Goal: Check status: Check status

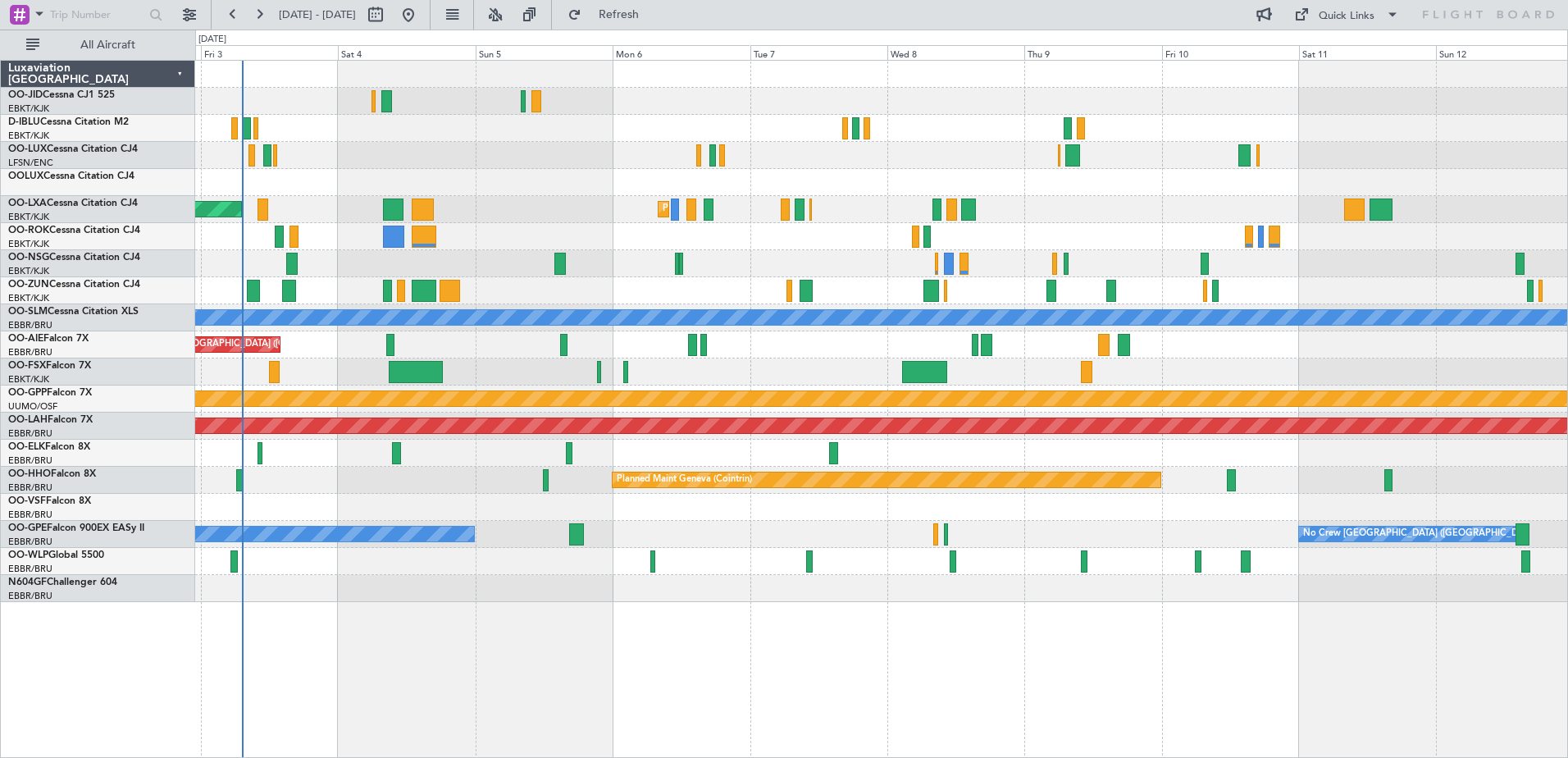
click at [362, 135] on div at bounding box center [881, 128] width 1372 height 27
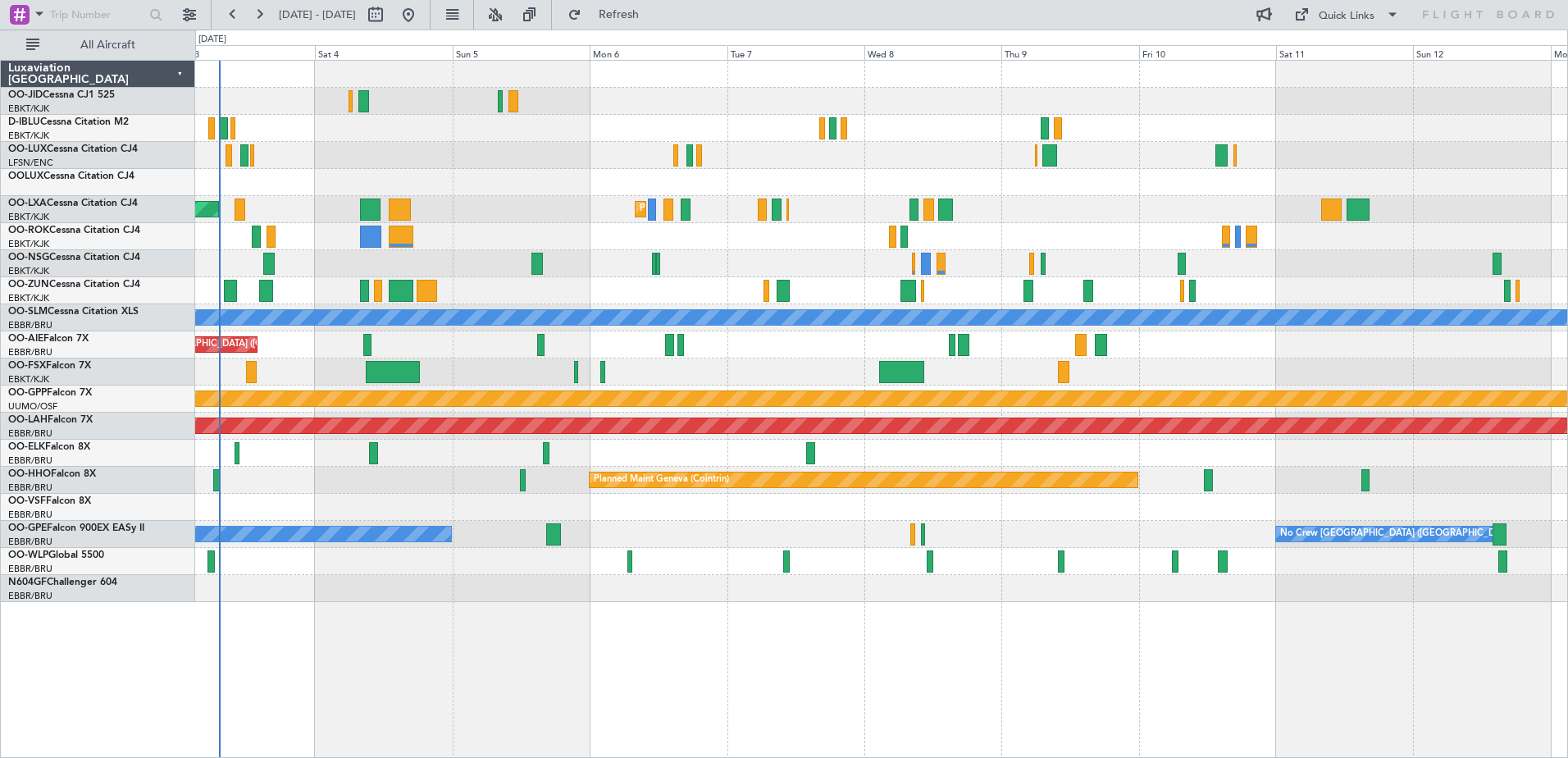
drag, startPoint x: 1290, startPoint y: 253, endPoint x: 640, endPoint y: 295, distance: 651.4
click at [1384, 171] on div at bounding box center [881, 182] width 1372 height 27
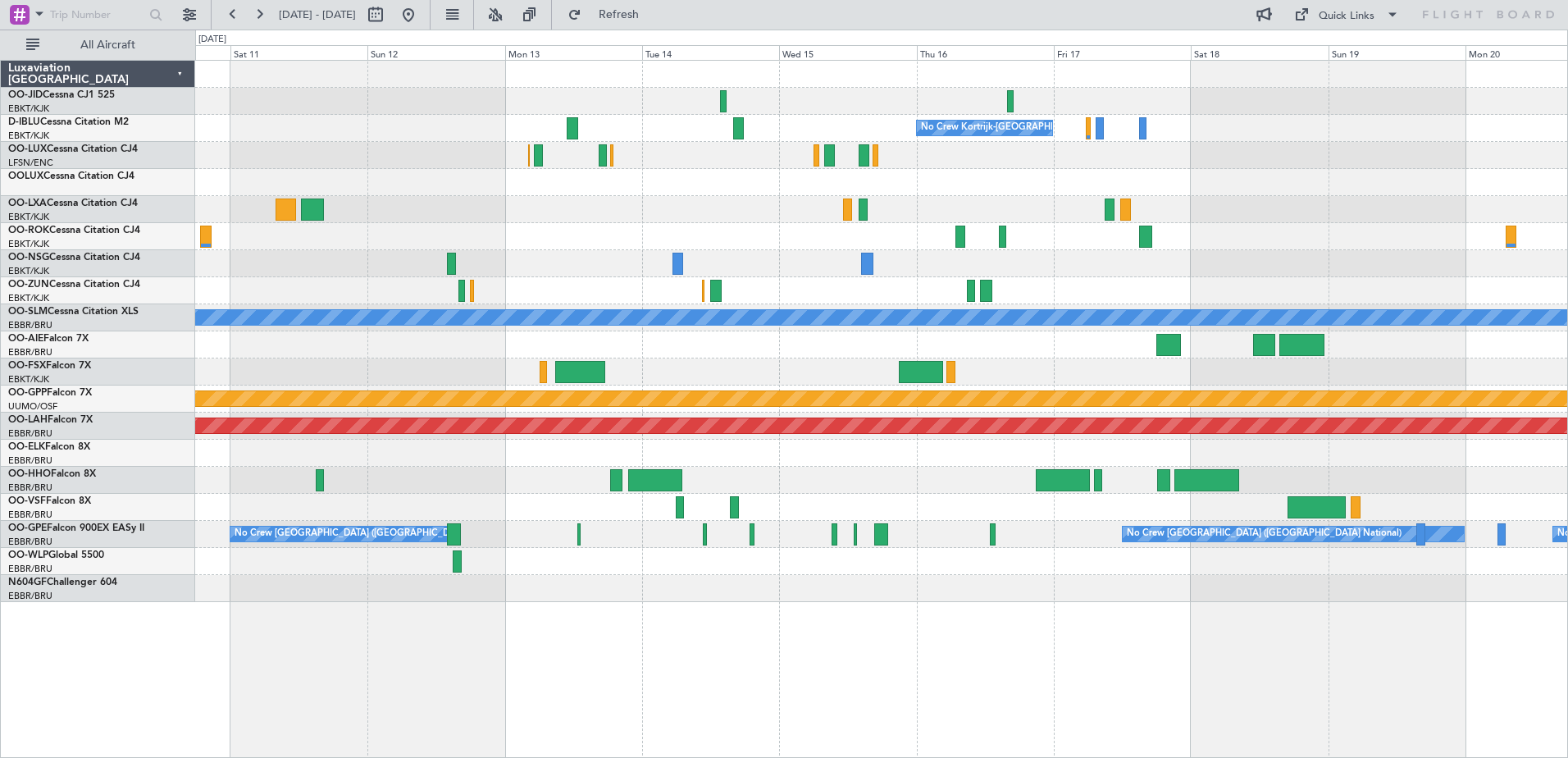
click at [415, 131] on div "No Crew Kortrijk-[GEOGRAPHIC_DATA] A/C Unavailable [GEOGRAPHIC_DATA] Grounded […" at bounding box center [881, 332] width 1372 height 541
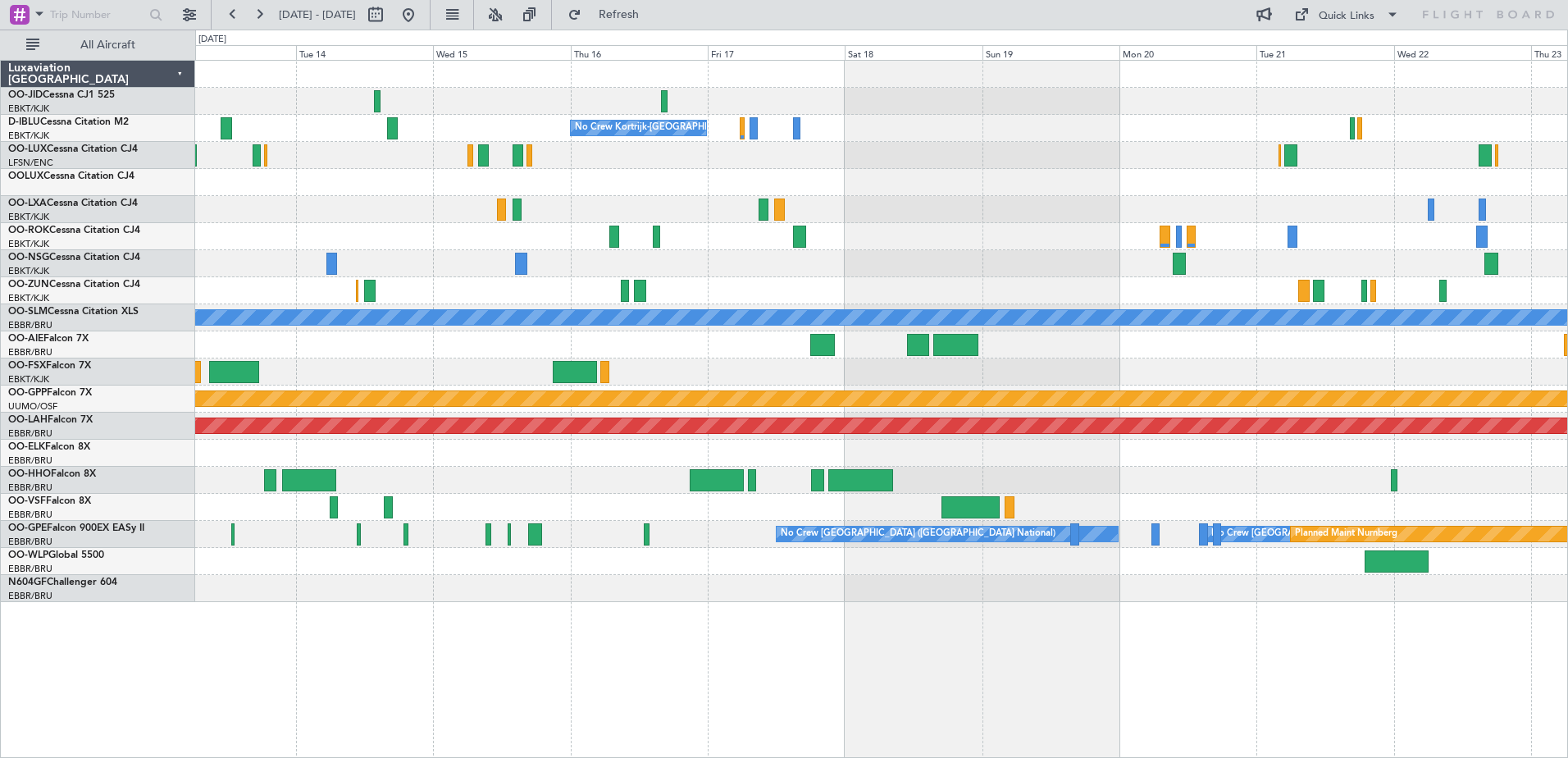
click at [816, 291] on div "No Crew No Crew Kortrijk-[GEOGRAPHIC_DATA] No Crew A/C Unavailable [GEOGRAPHIC_…" at bounding box center [881, 332] width 1372 height 541
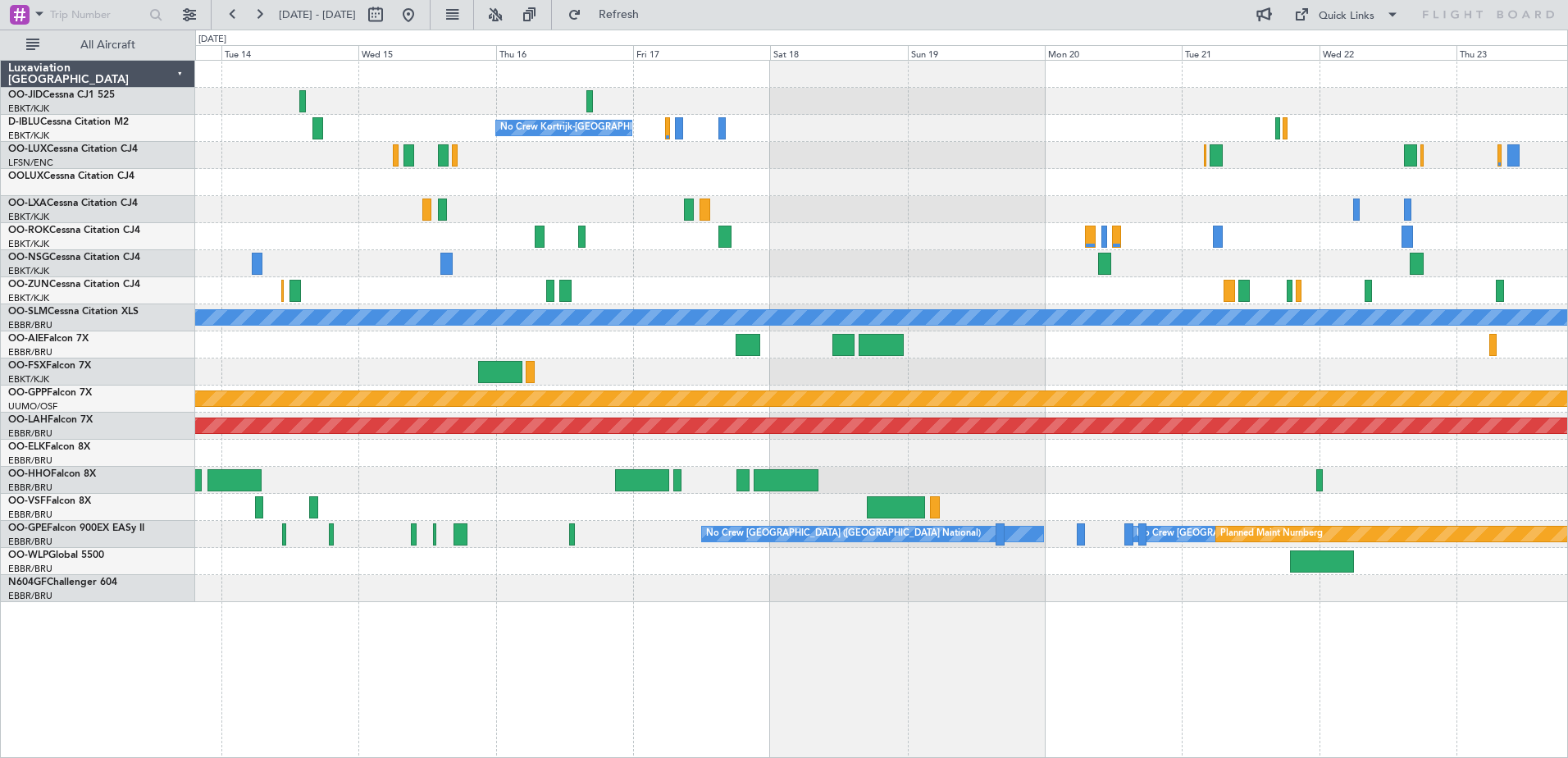
click at [1107, 411] on div "No Crew No Crew Kortrijk-[GEOGRAPHIC_DATA] No Crew A/C Unavailable [GEOGRAPHIC_…" at bounding box center [881, 332] width 1372 height 541
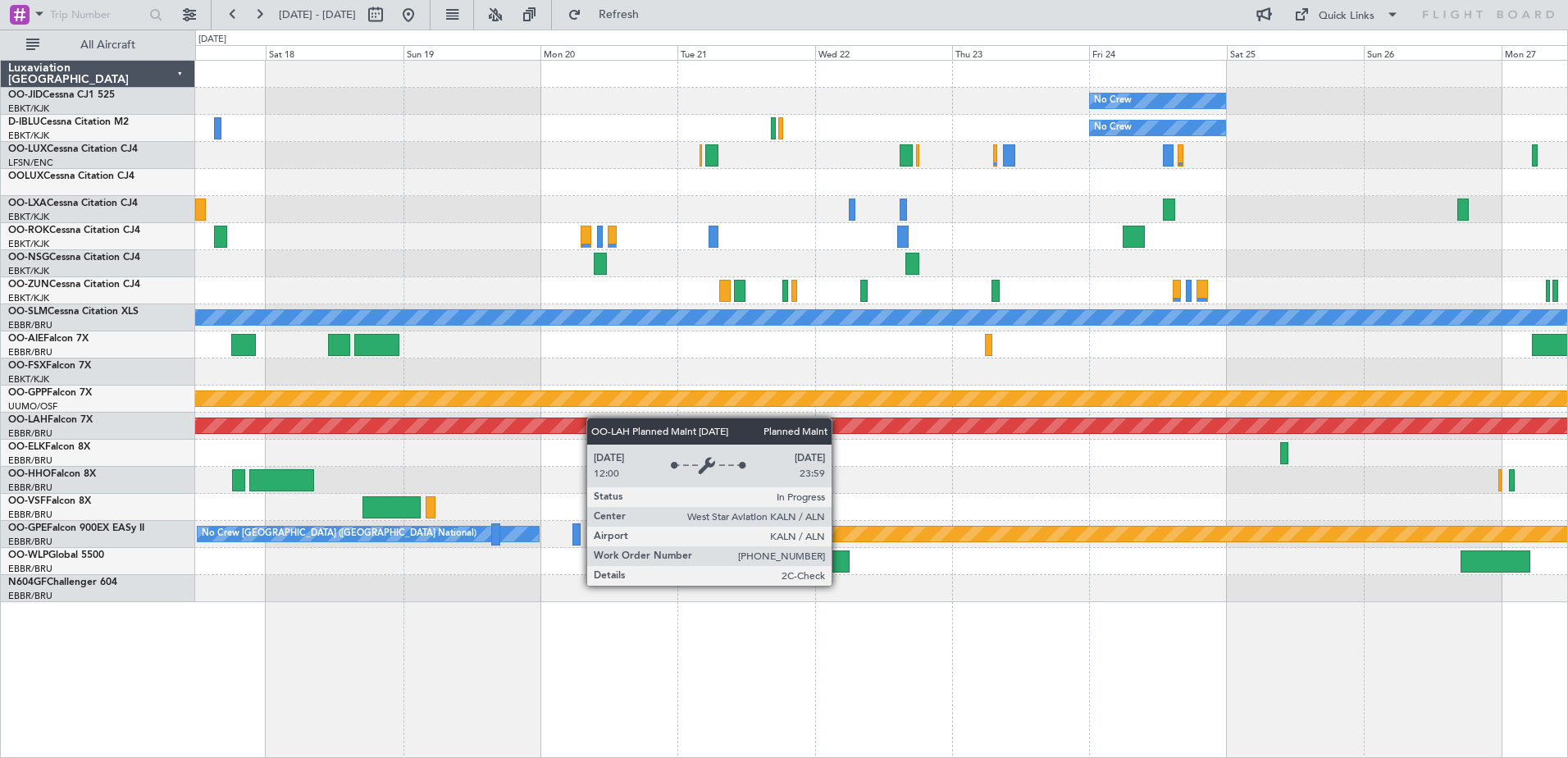
click at [588, 418] on div "No Crew No Crew No Crew Kortrijk-[GEOGRAPHIC_DATA] Planned Maint [GEOGRAPHIC_DA…" at bounding box center [881, 332] width 1372 height 541
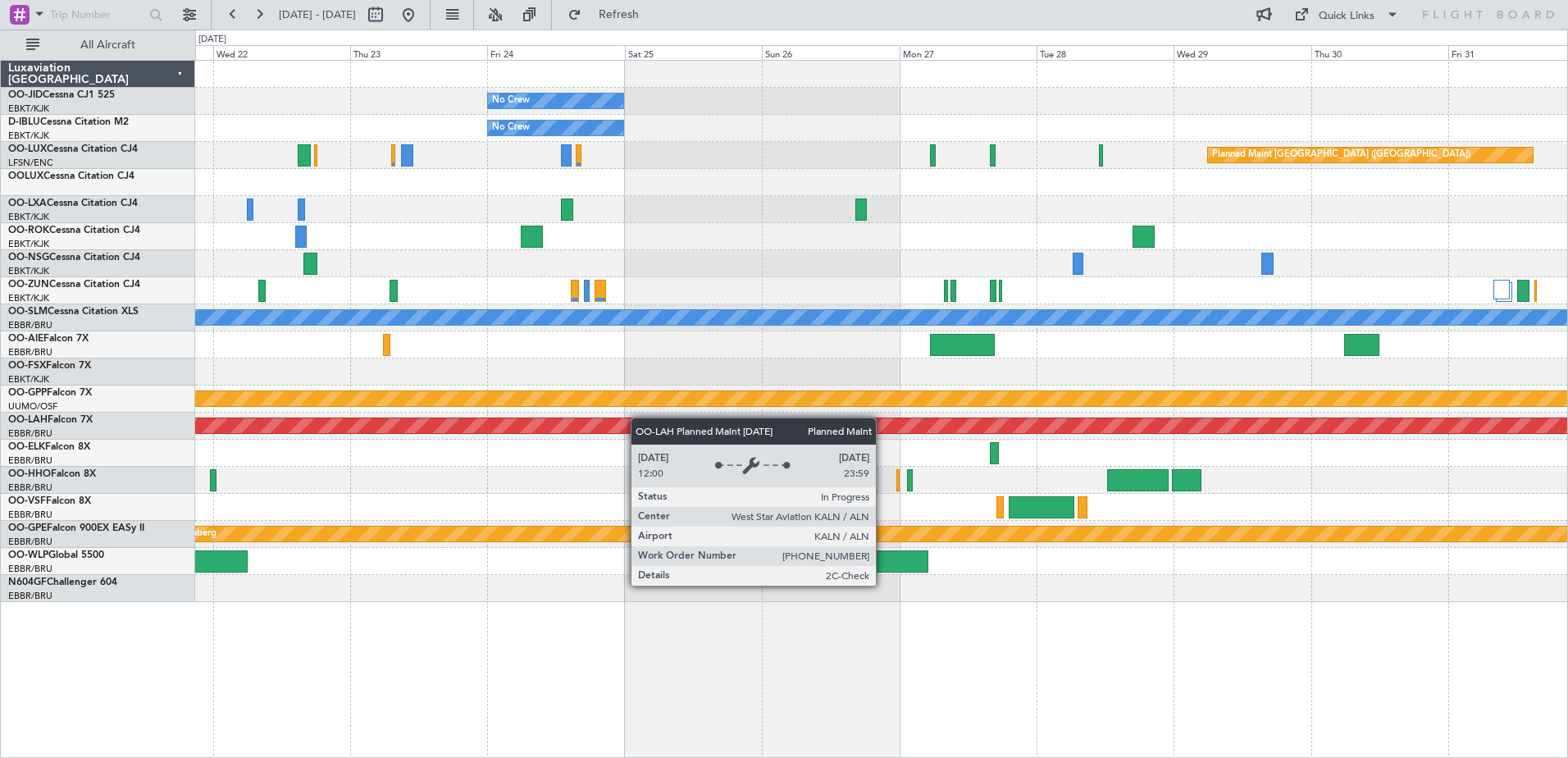
click at [456, 452] on div "No Crew No Crew Planned Maint [GEOGRAPHIC_DATA] ([GEOGRAPHIC_DATA]) A/C Unavail…" at bounding box center [881, 332] width 1372 height 541
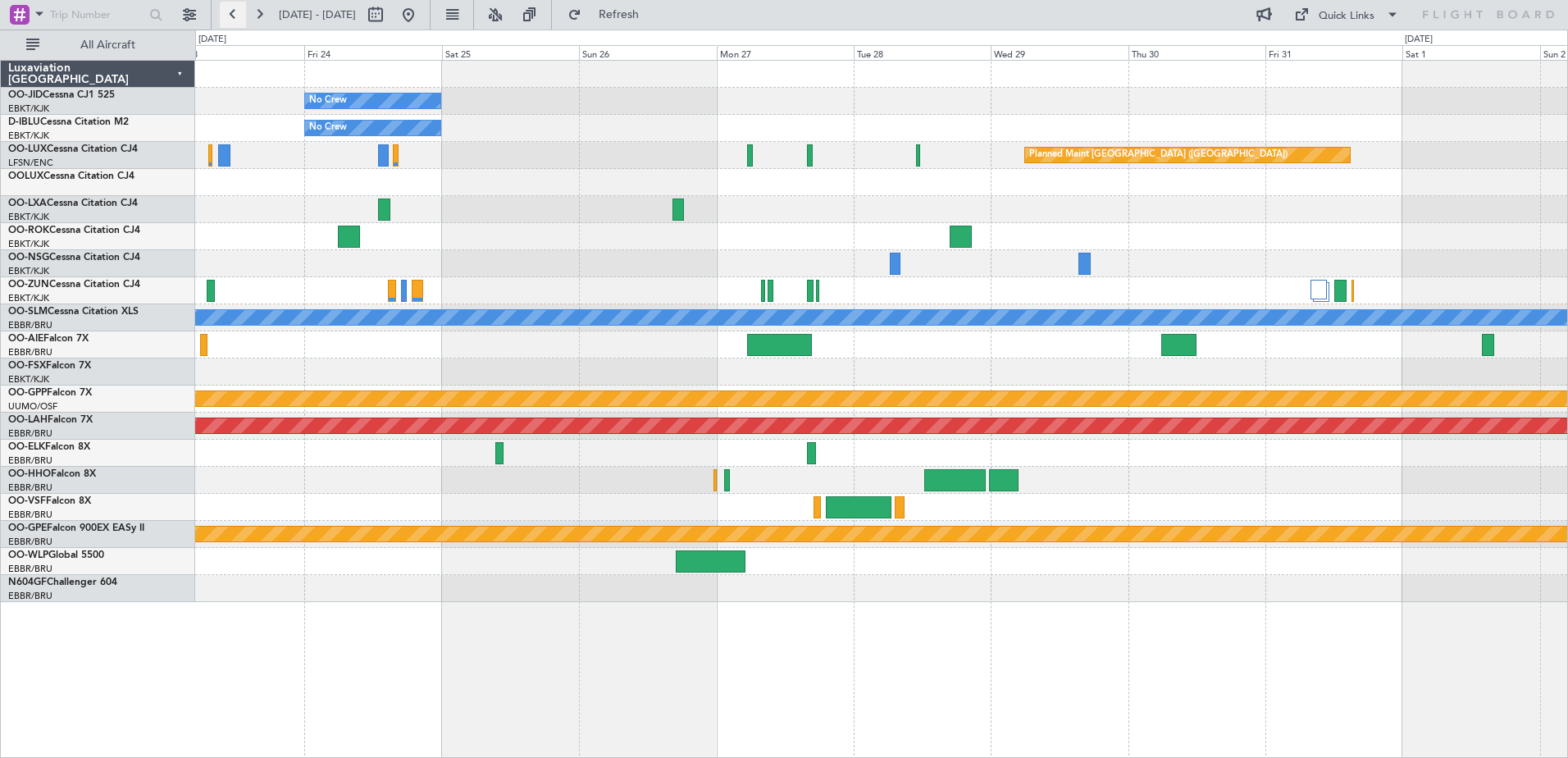
click at [235, 15] on button at bounding box center [233, 15] width 27 height 27
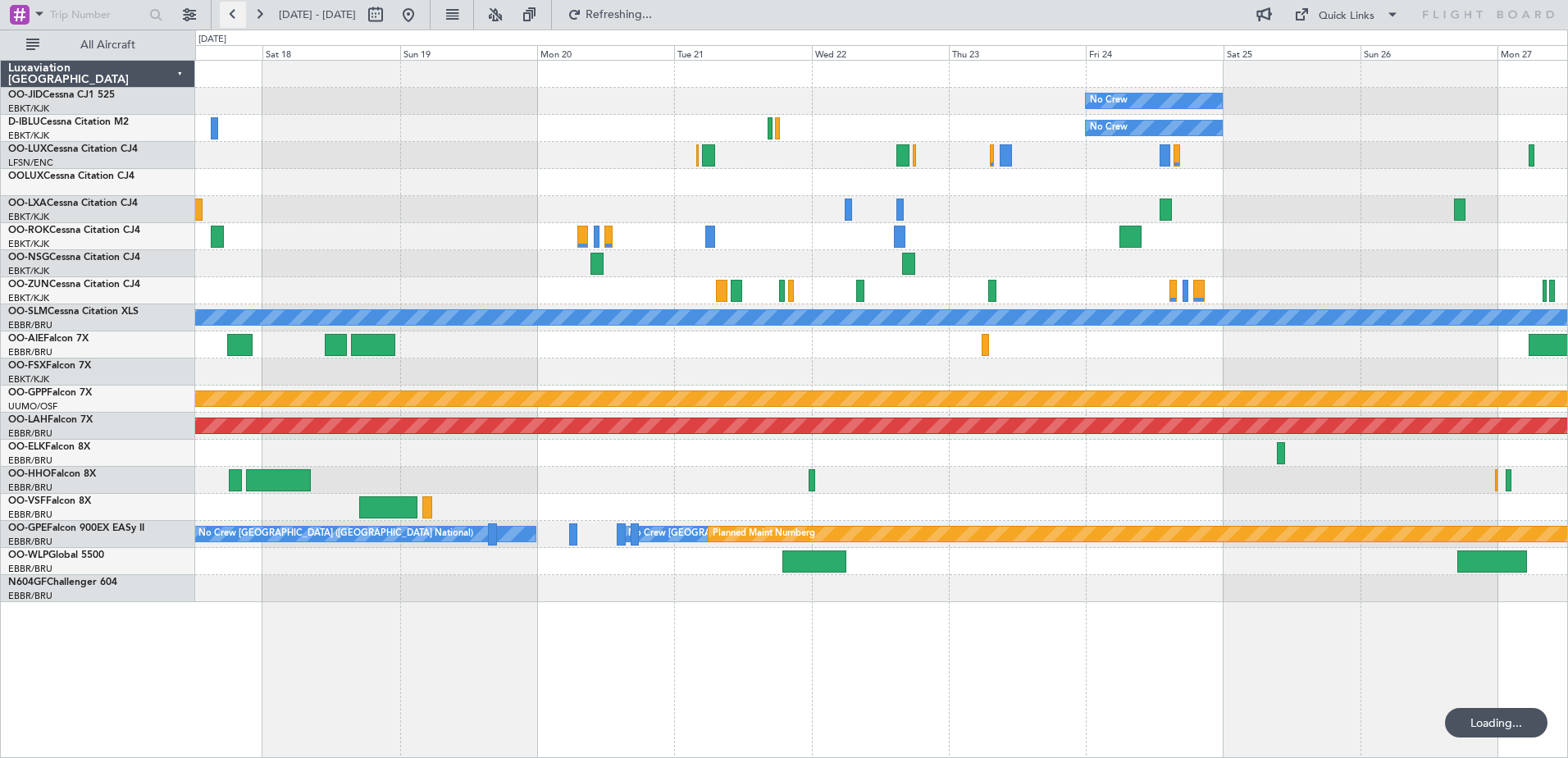
click at [235, 15] on button at bounding box center [233, 15] width 27 height 27
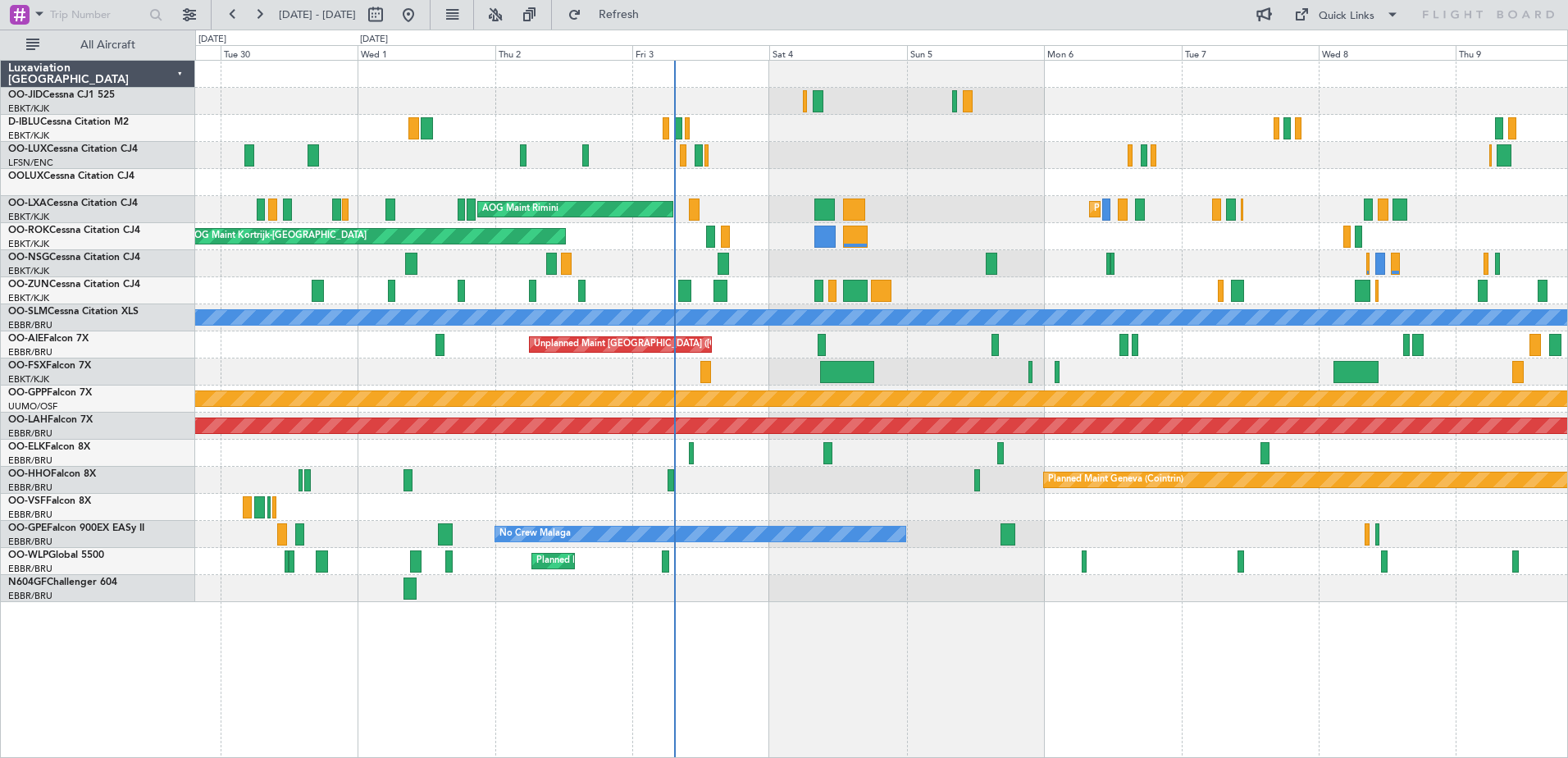
click at [1051, 265] on div "Planned Maint Kortrijk-[GEOGRAPHIC_DATA] A/C Unavailable [GEOGRAPHIC_DATA]-[GEO…" at bounding box center [881, 332] width 1372 height 541
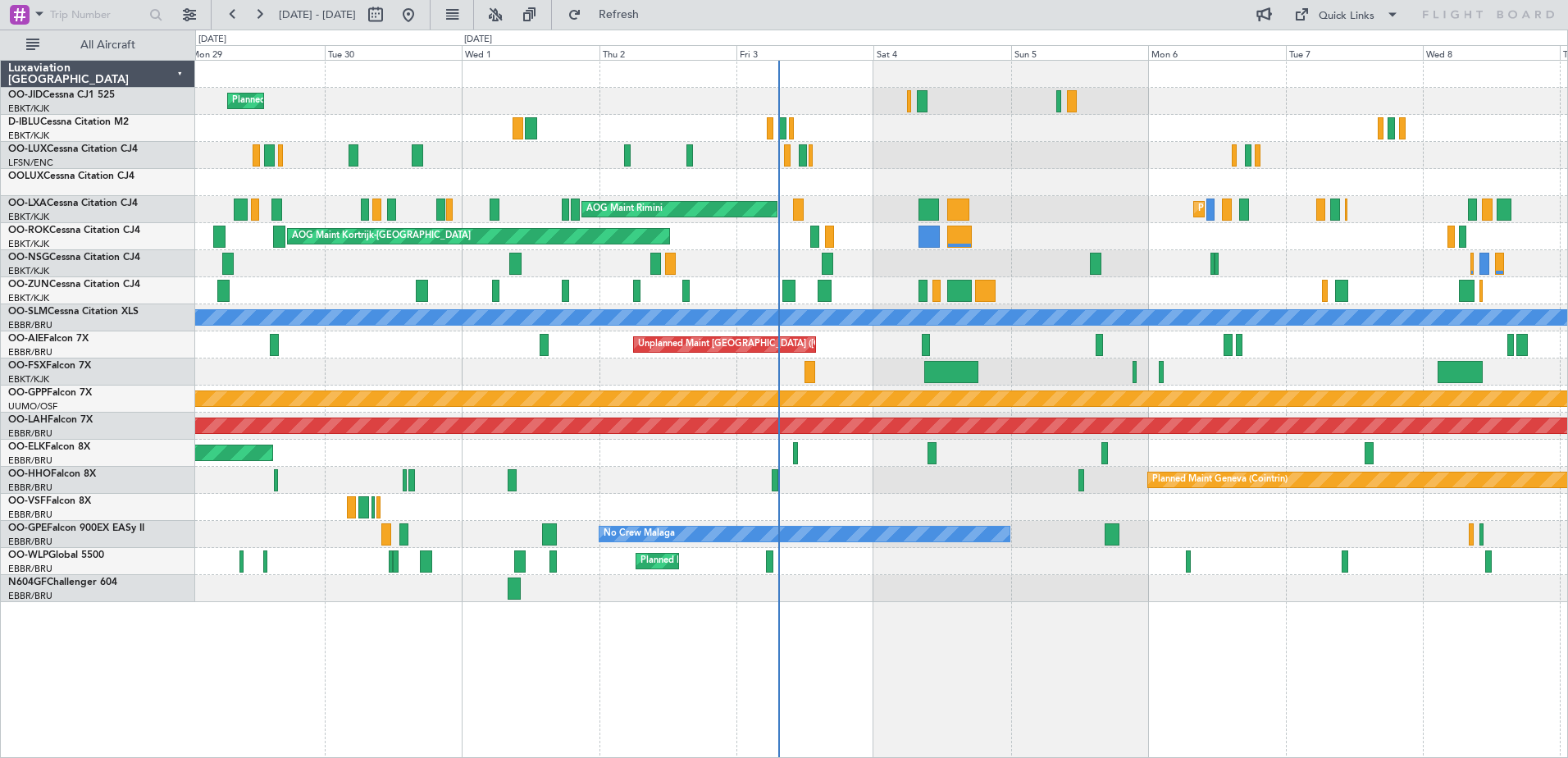
click at [576, 269] on div "Planned Maint [GEOGRAPHIC_DATA] ([GEOGRAPHIC_DATA])" at bounding box center [881, 263] width 1372 height 27
click at [631, 22] on button "Refresh" at bounding box center [610, 15] width 98 height 27
click at [261, 11] on button at bounding box center [259, 15] width 27 height 27
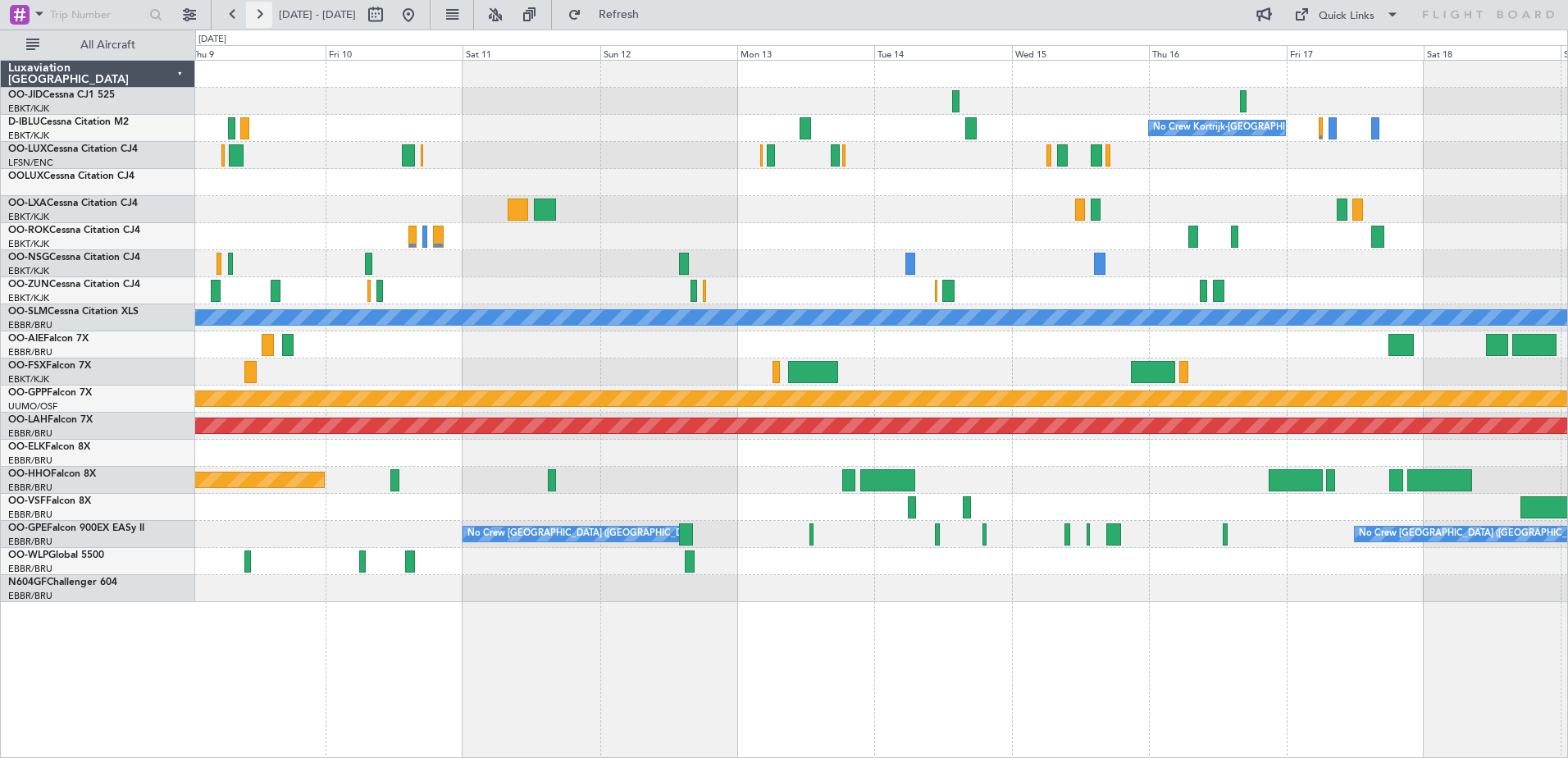
click at [257, 17] on button at bounding box center [259, 15] width 27 height 27
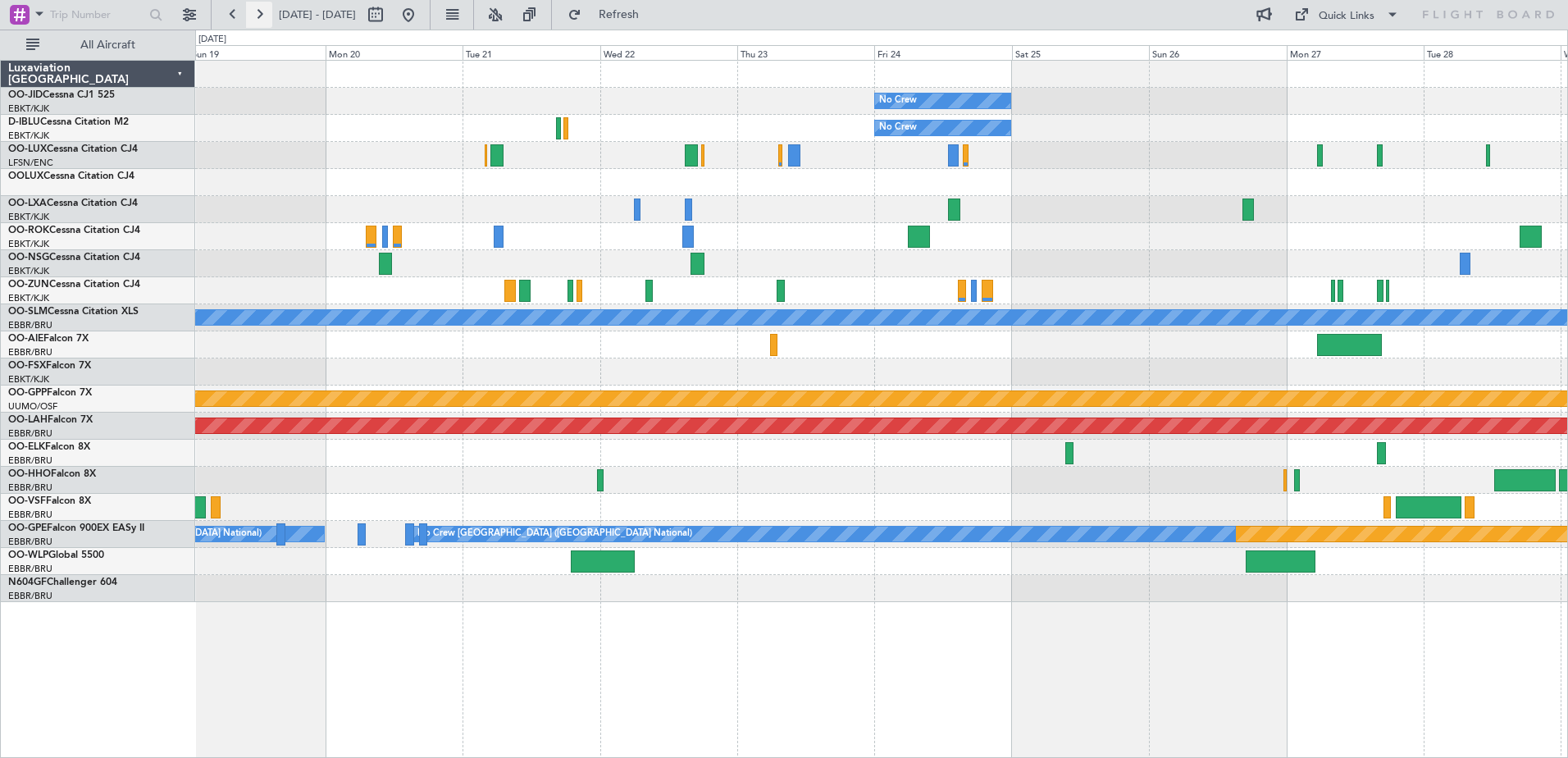
click at [257, 17] on button at bounding box center [259, 15] width 27 height 27
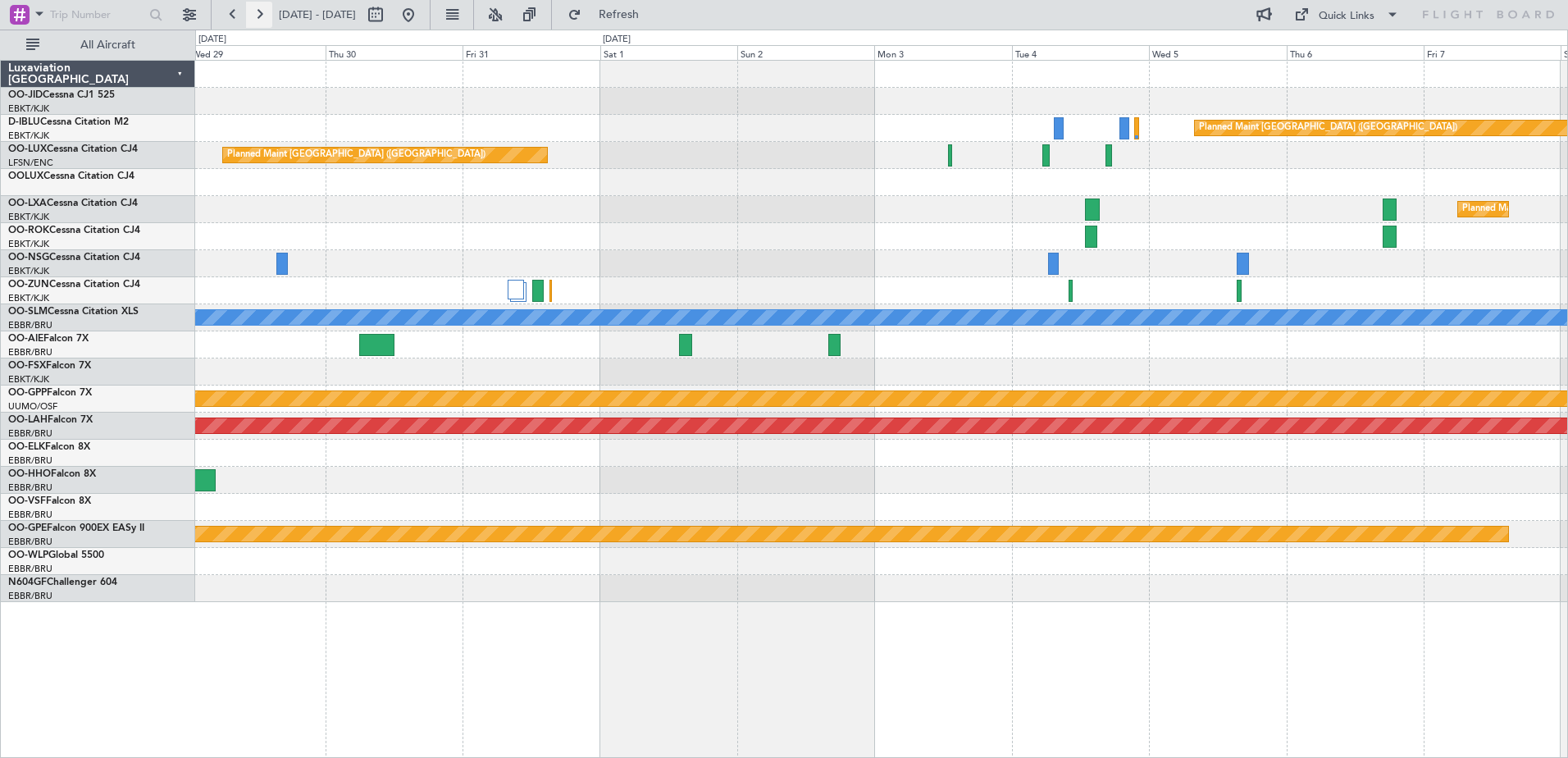
click at [257, 17] on button at bounding box center [259, 15] width 27 height 27
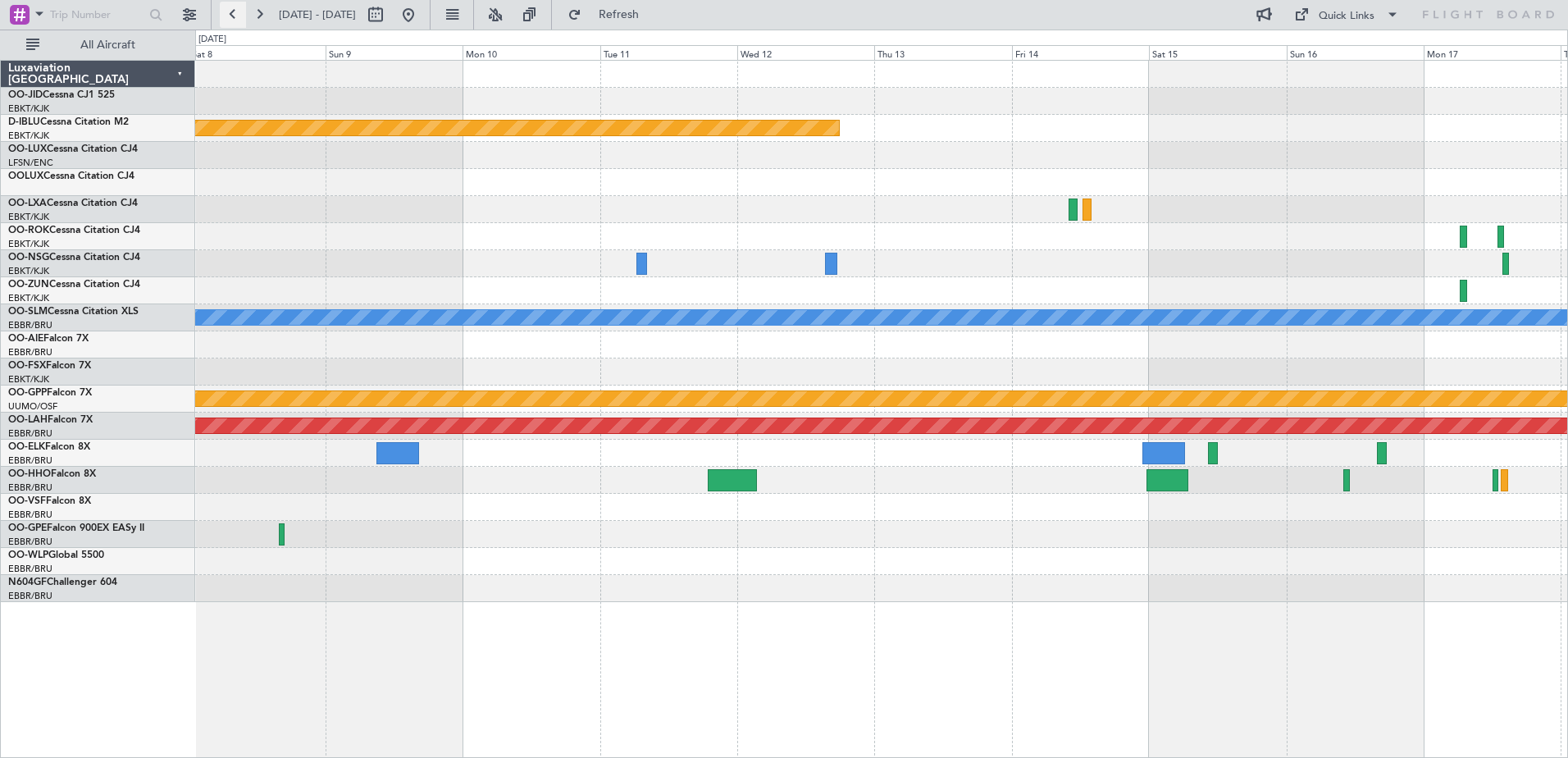
click at [228, 14] on button at bounding box center [233, 15] width 27 height 27
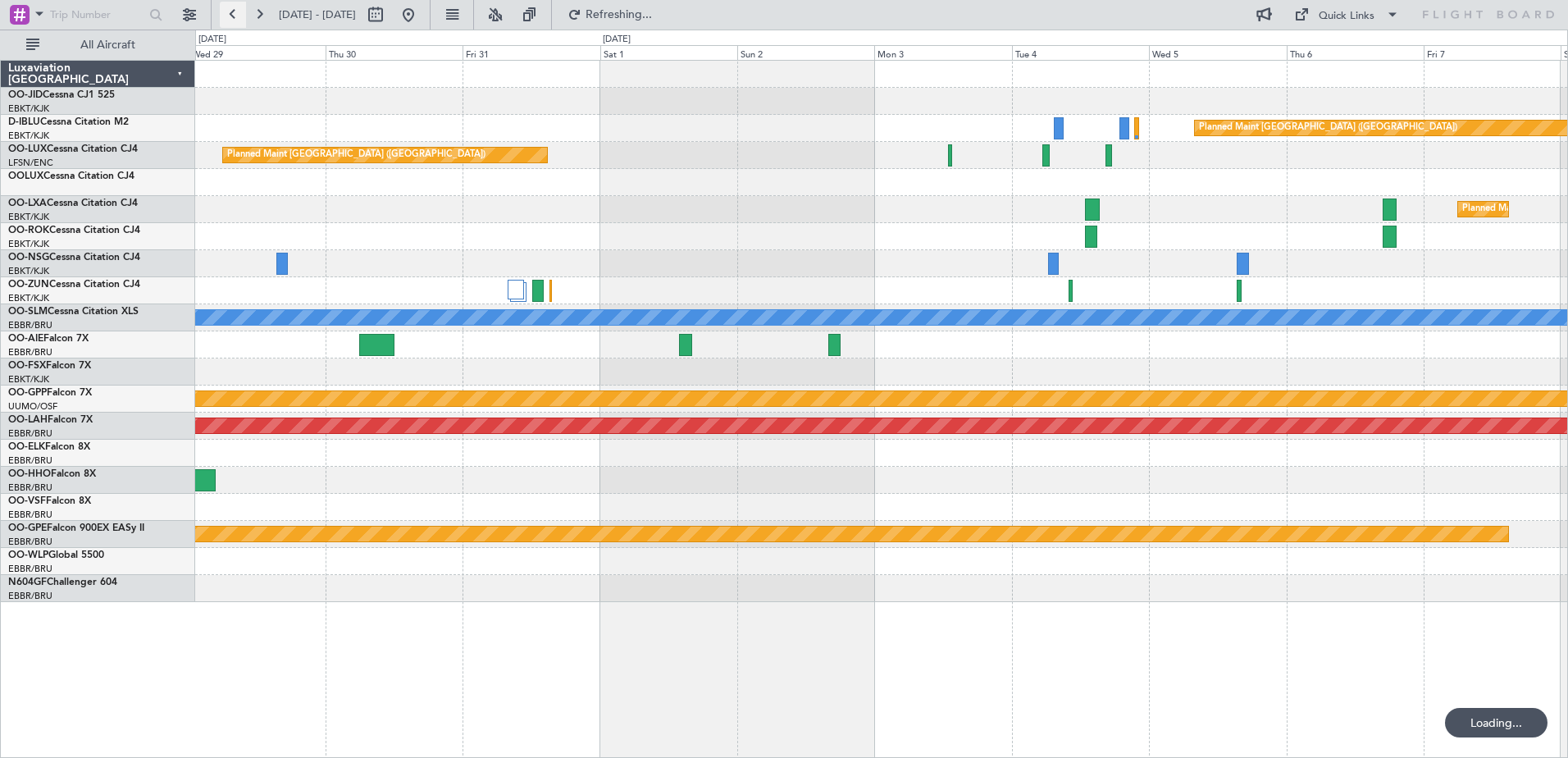
click at [228, 14] on button at bounding box center [233, 15] width 27 height 27
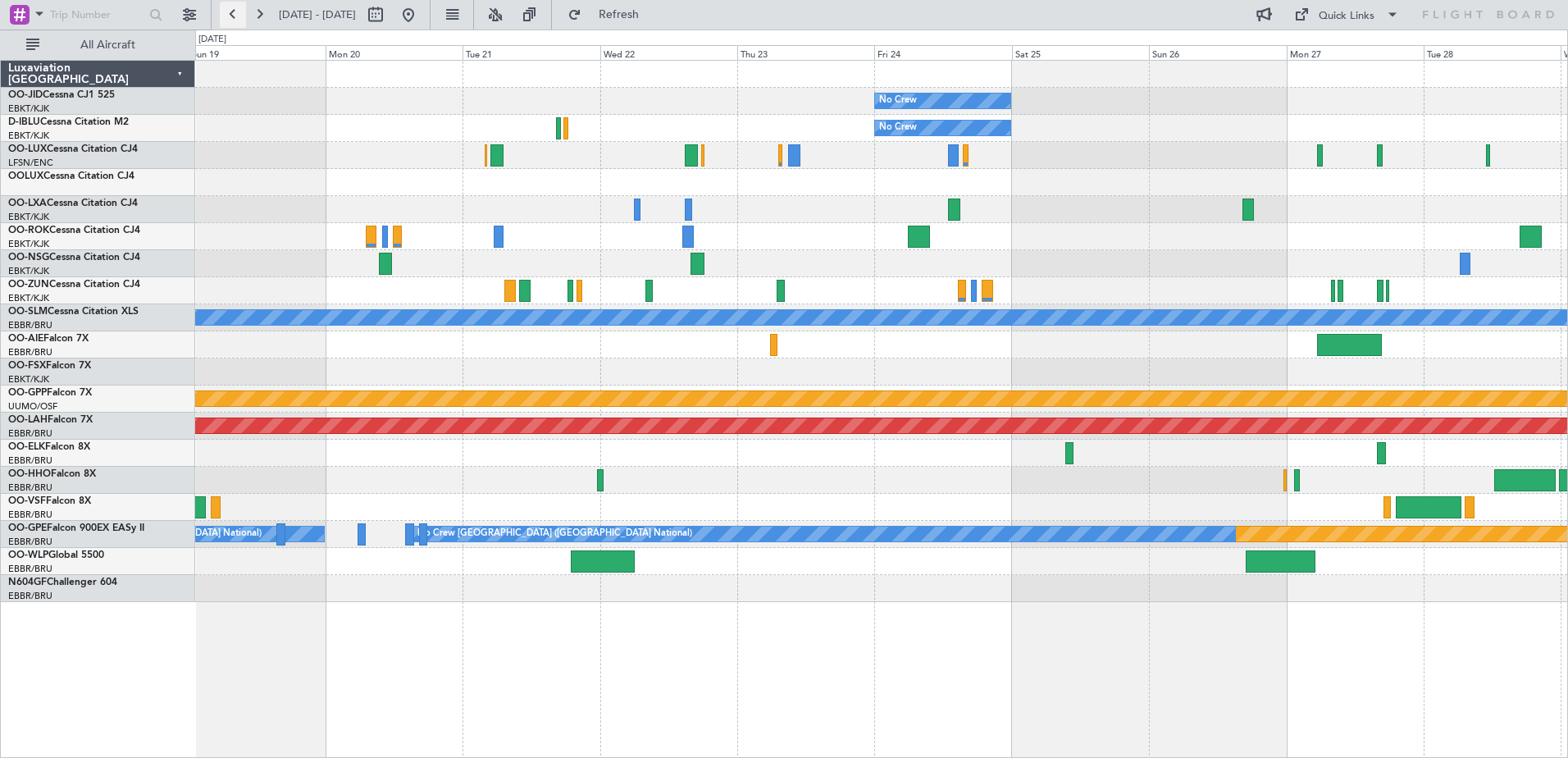
click at [228, 14] on button at bounding box center [233, 15] width 27 height 27
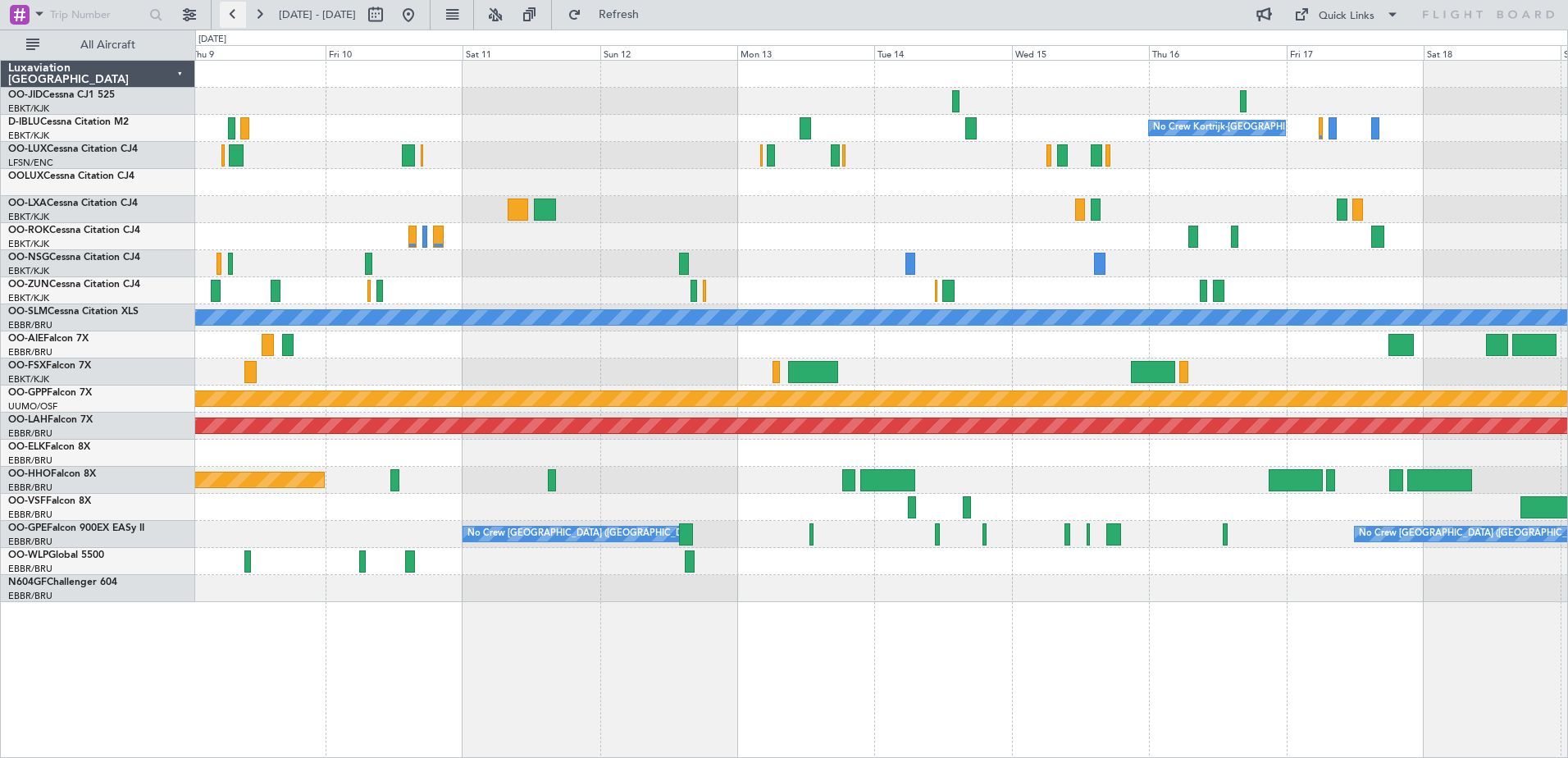
click at [228, 14] on button at bounding box center [233, 15] width 27 height 27
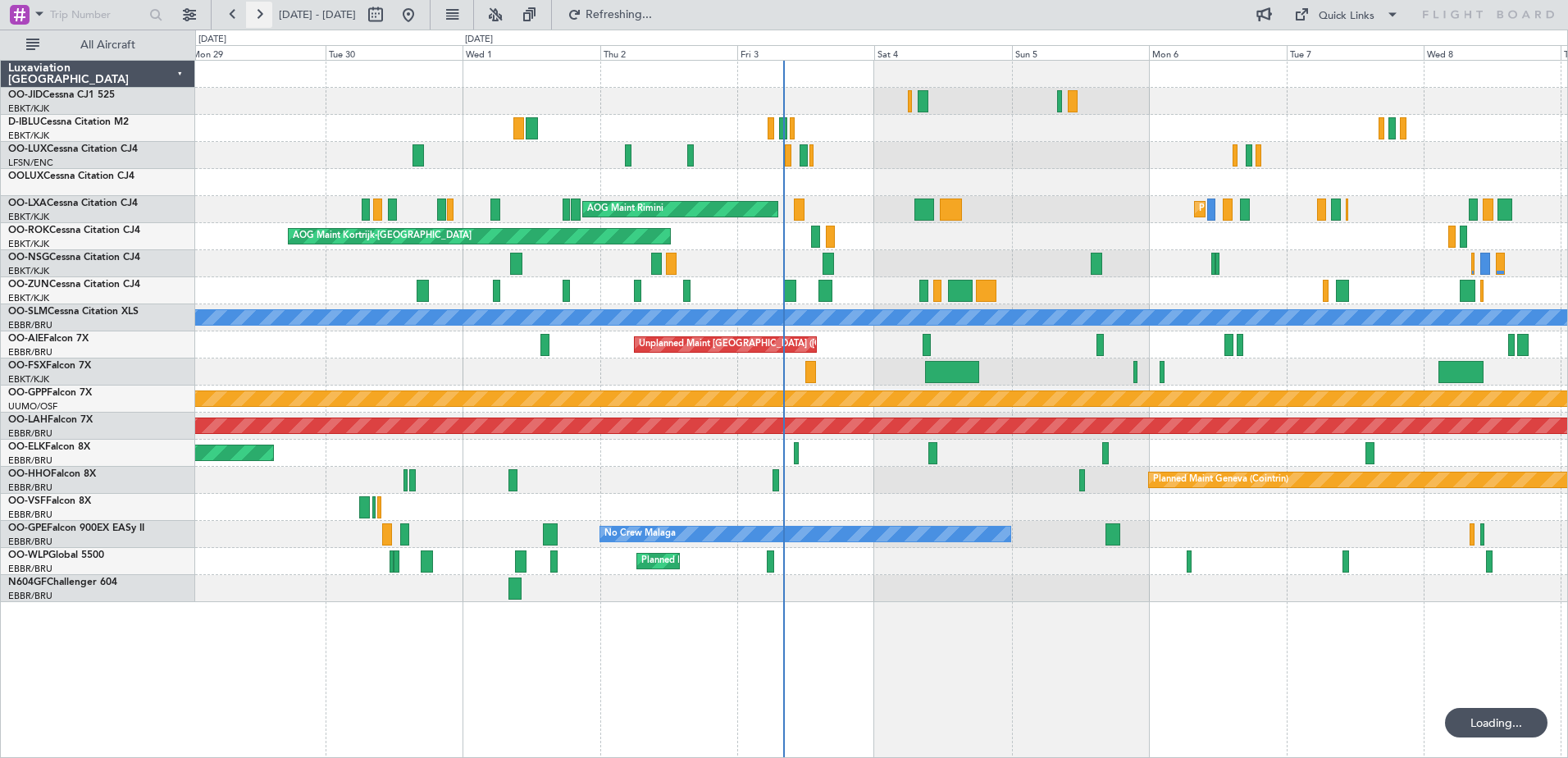
click at [256, 11] on button at bounding box center [259, 15] width 27 height 27
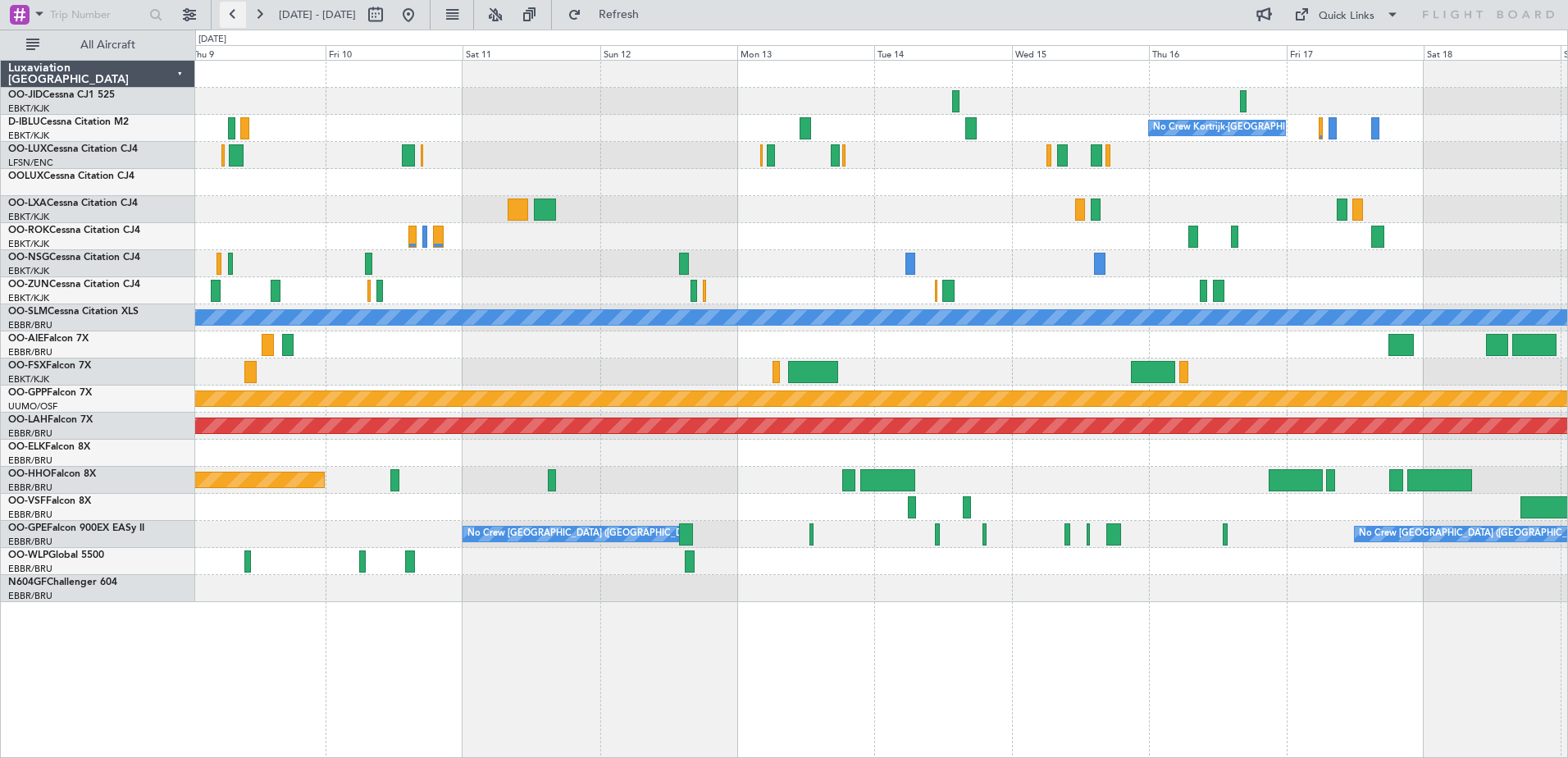
click at [226, 17] on button at bounding box center [233, 15] width 27 height 27
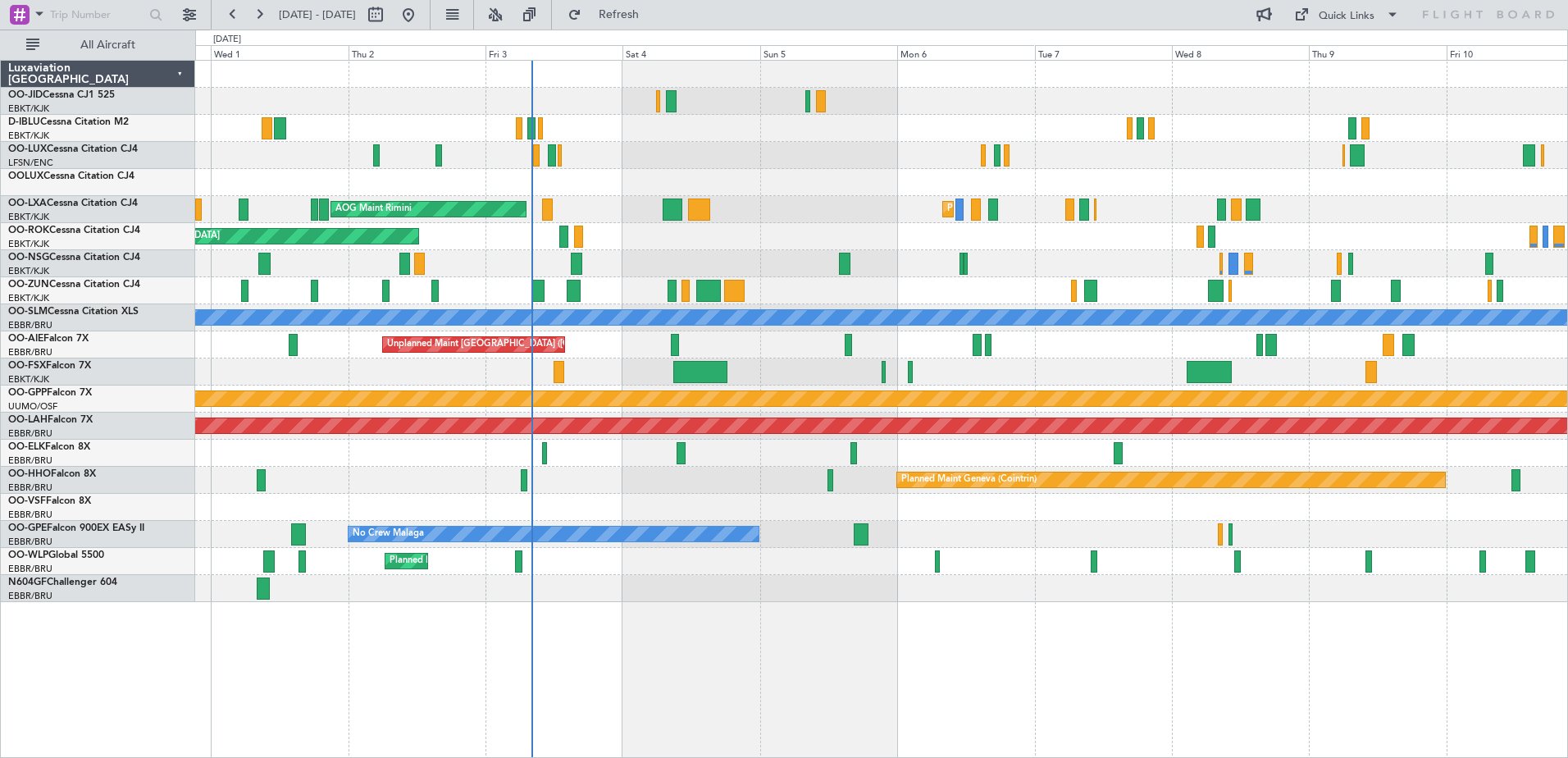
click at [1258, 535] on div "No Crew Malaga No Crew [GEOGRAPHIC_DATA] (Brussels National) No Crew [GEOGRAPHI…" at bounding box center [881, 534] width 1372 height 27
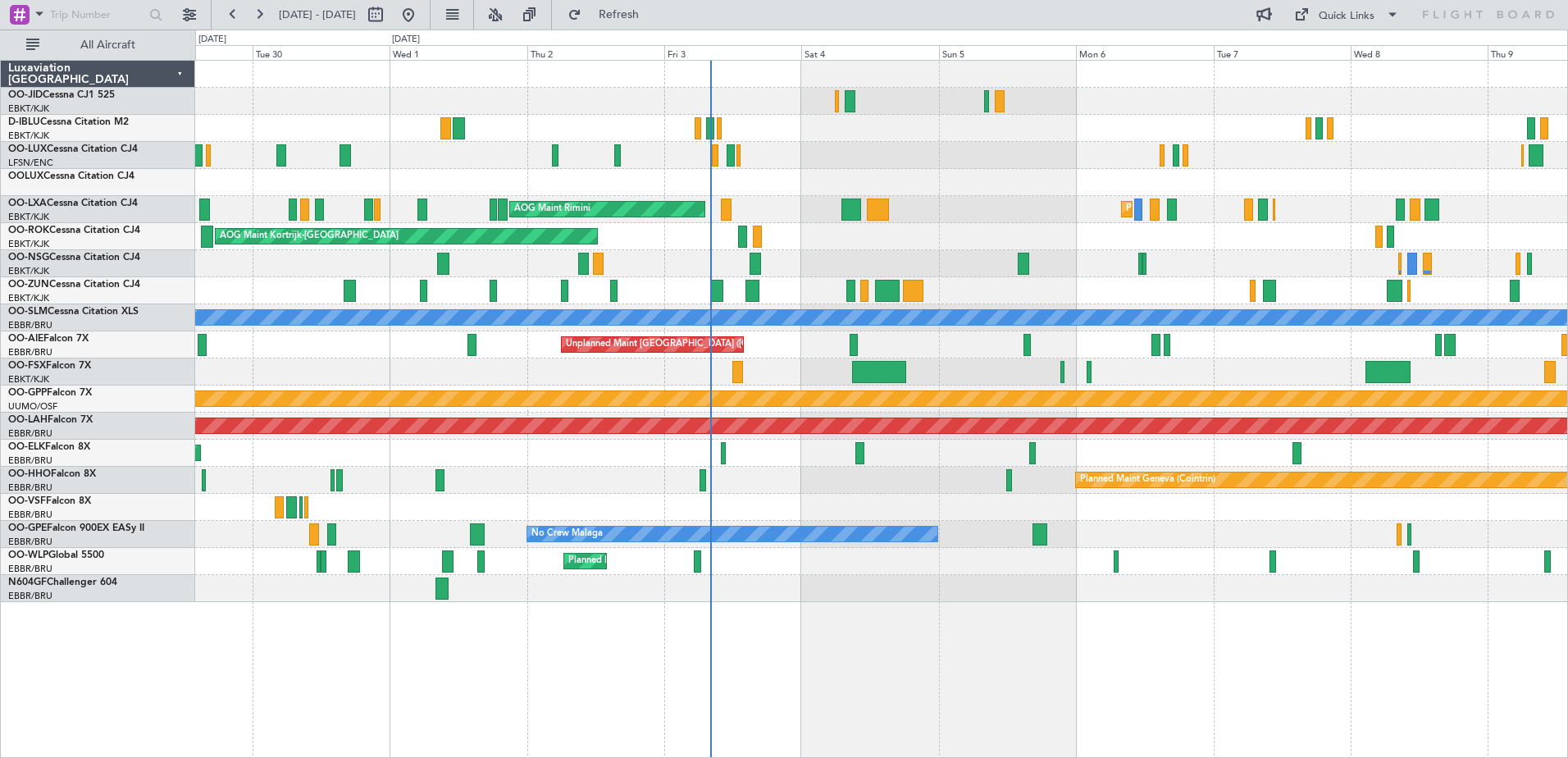
click at [1003, 519] on div "Planned Maint Kortrijk-[GEOGRAPHIC_DATA] A/C Unavailable [GEOGRAPHIC_DATA]-[GEO…" at bounding box center [881, 332] width 1372 height 541
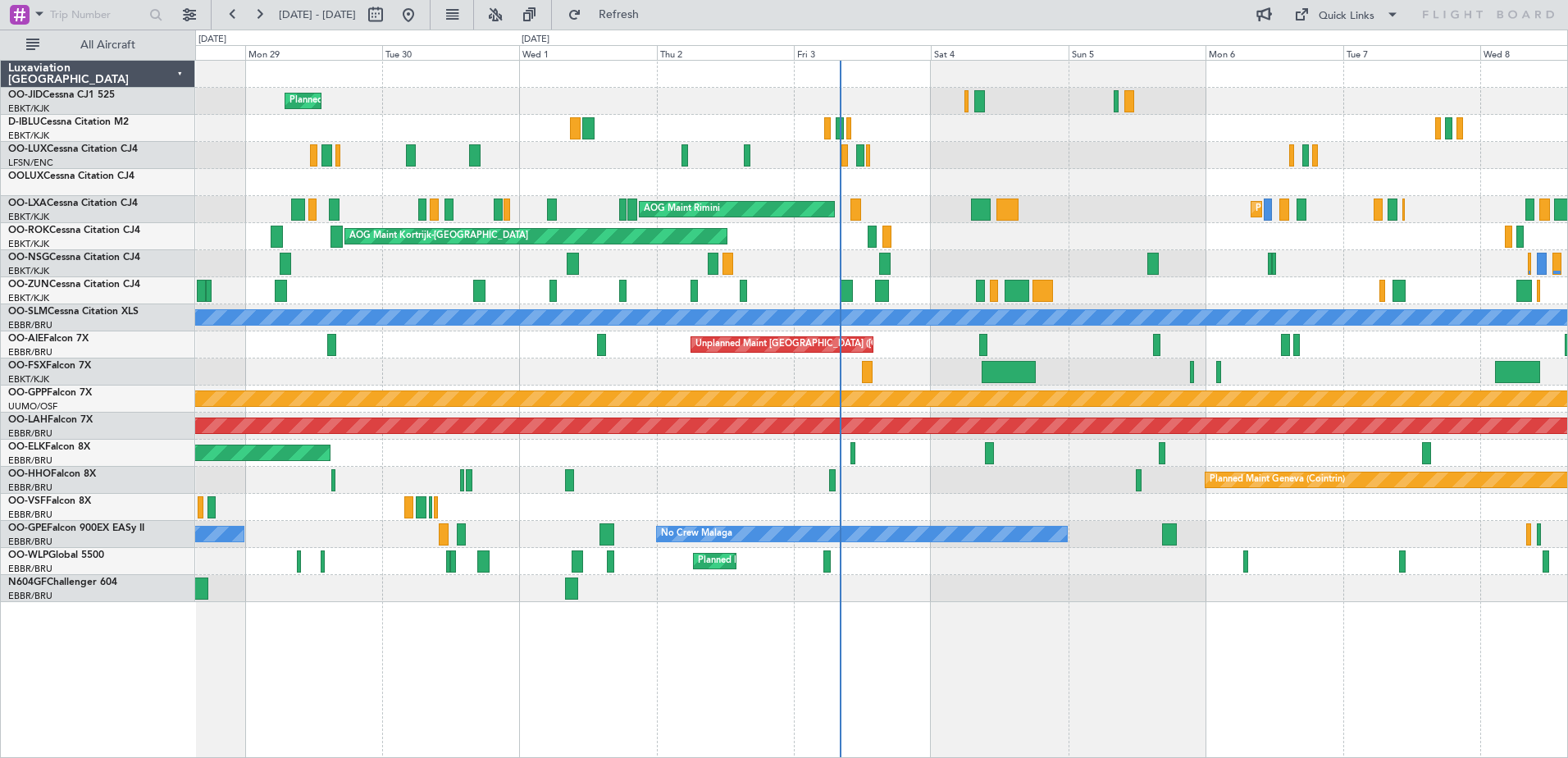
click at [1113, 538] on div "No Crew Malaga No Crew [GEOGRAPHIC_DATA] (Brussels National) No Crew [GEOGRAPHI…" at bounding box center [881, 534] width 1372 height 27
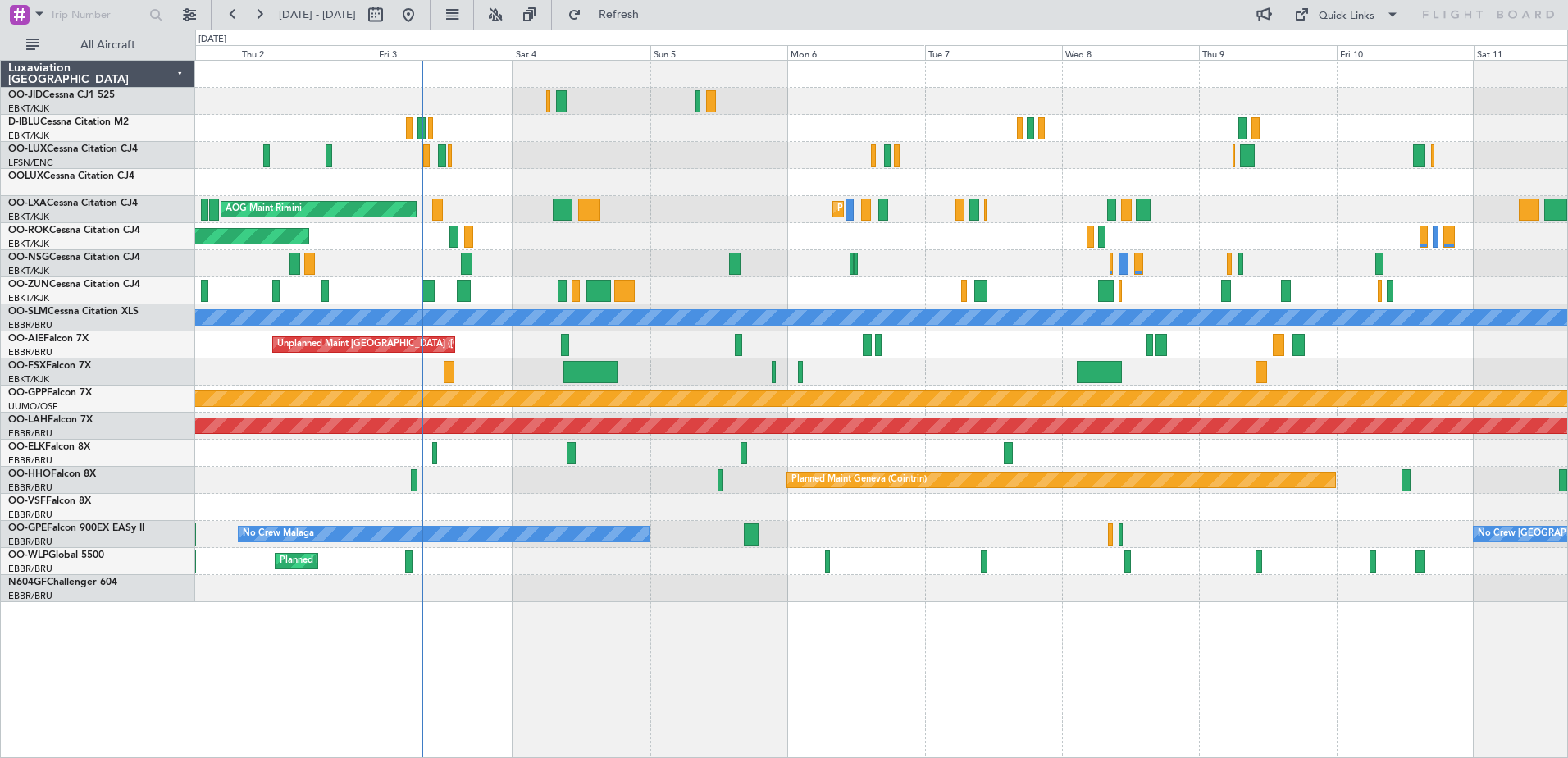
click at [771, 346] on div "Planned Maint Kortrijk-[GEOGRAPHIC_DATA] AOG Maint [GEOGRAPHIC_DATA] Planned Ma…" at bounding box center [881, 332] width 1372 height 541
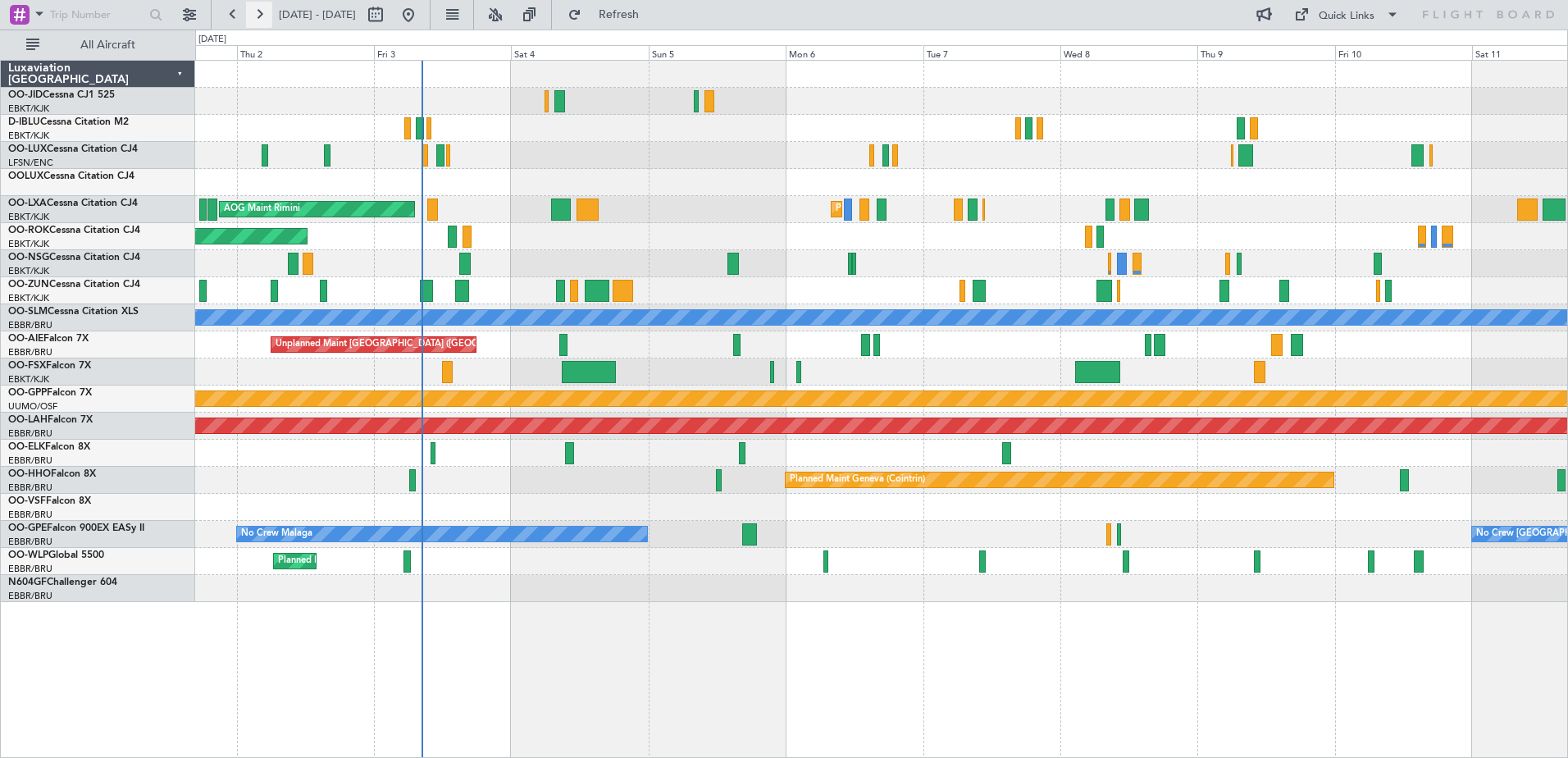
click at [268, 12] on button at bounding box center [259, 15] width 27 height 27
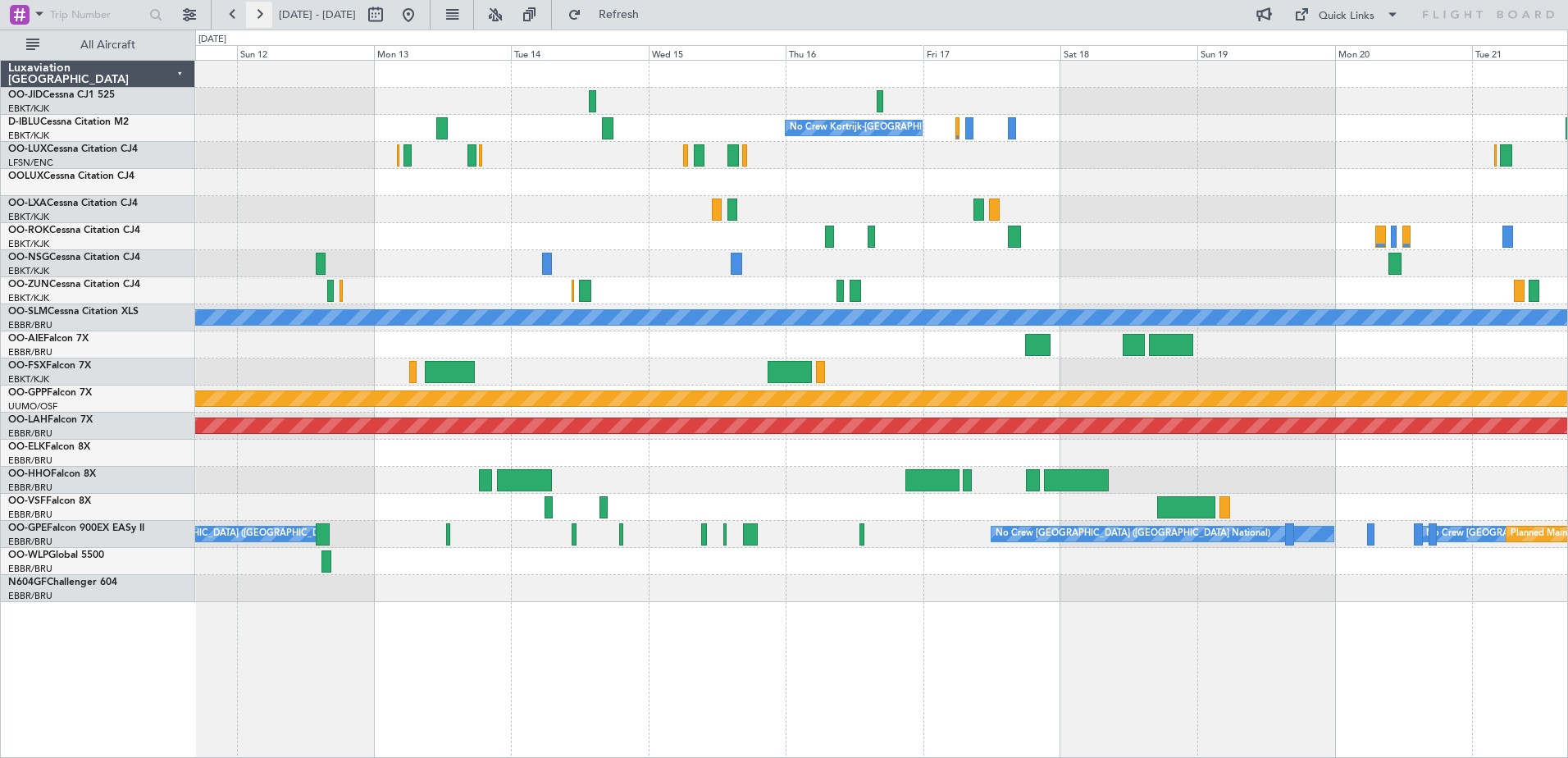
click at [268, 12] on button at bounding box center [259, 15] width 27 height 27
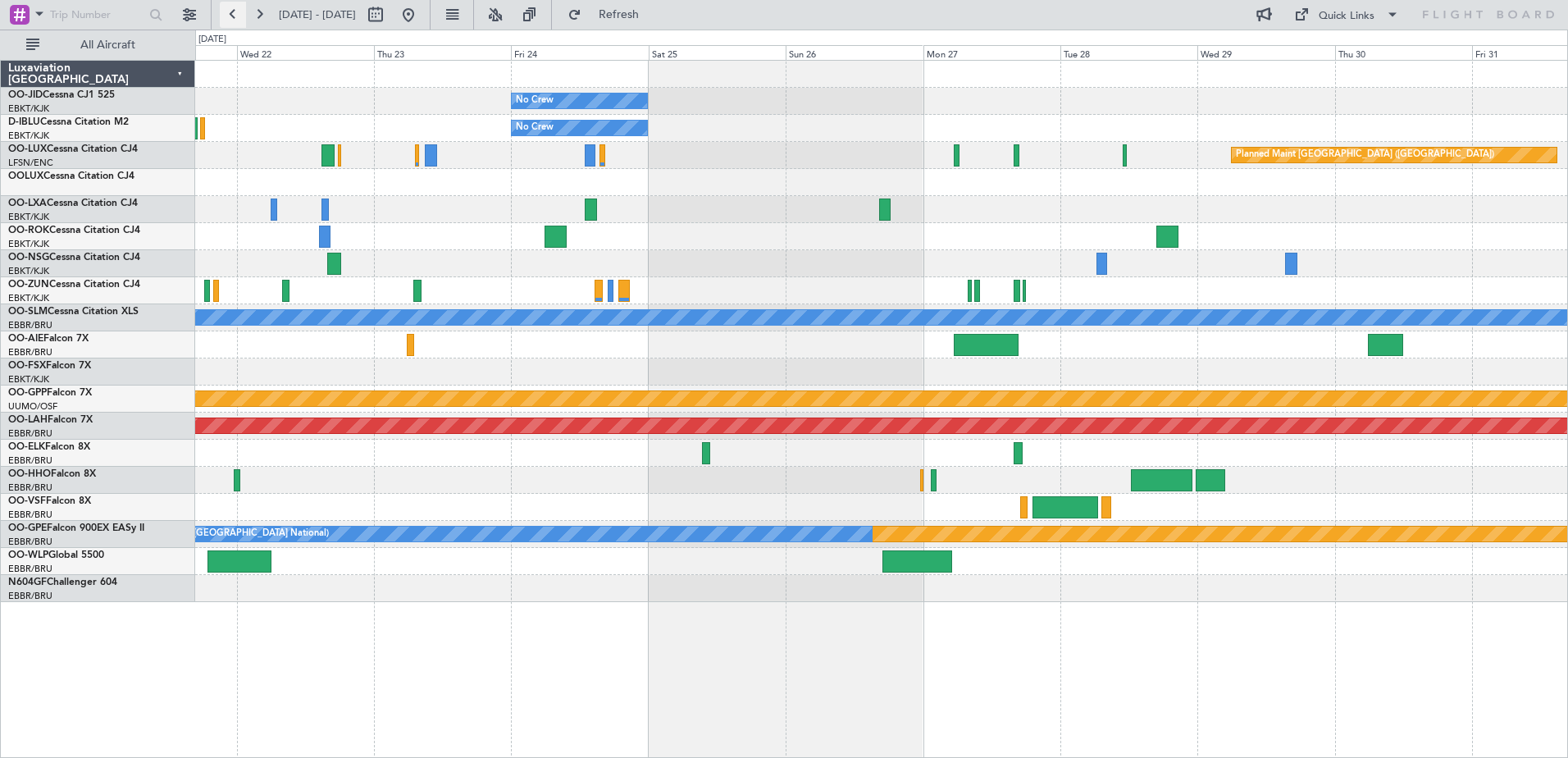
click at [228, 11] on button at bounding box center [233, 15] width 27 height 27
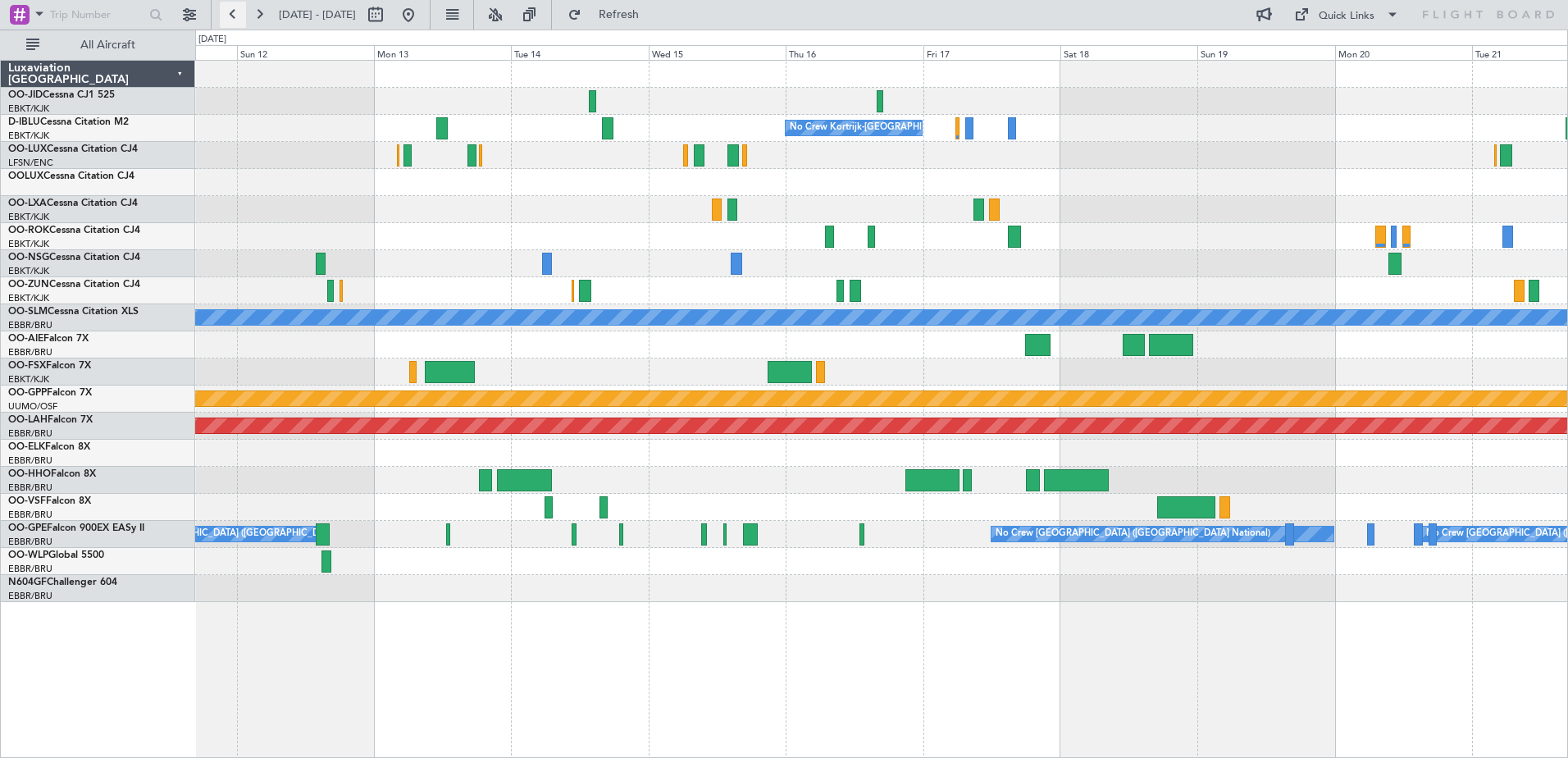
click at [228, 11] on button at bounding box center [233, 15] width 27 height 27
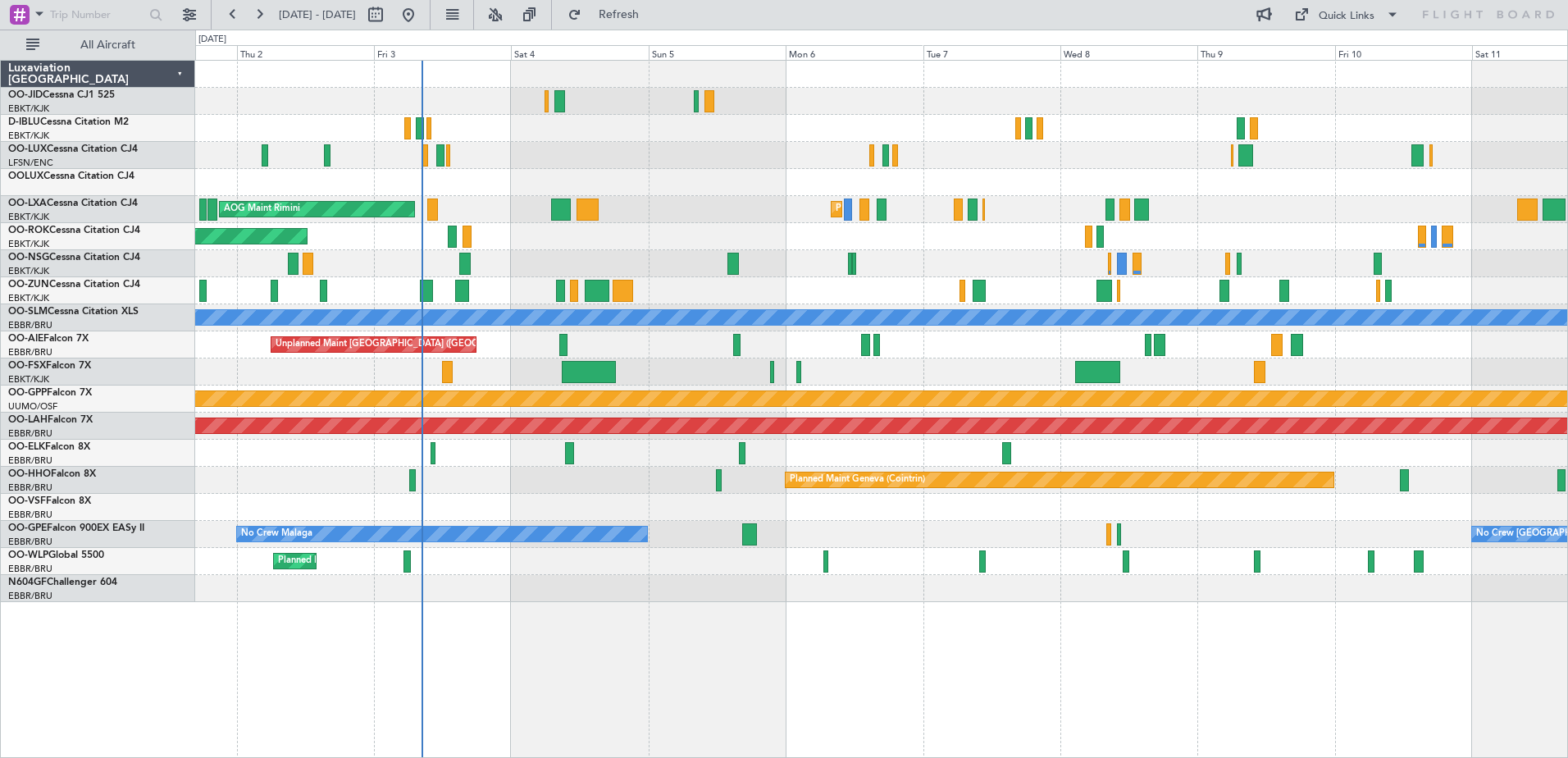
click at [1297, 193] on div at bounding box center [881, 182] width 1372 height 27
click at [267, 14] on button at bounding box center [259, 15] width 27 height 27
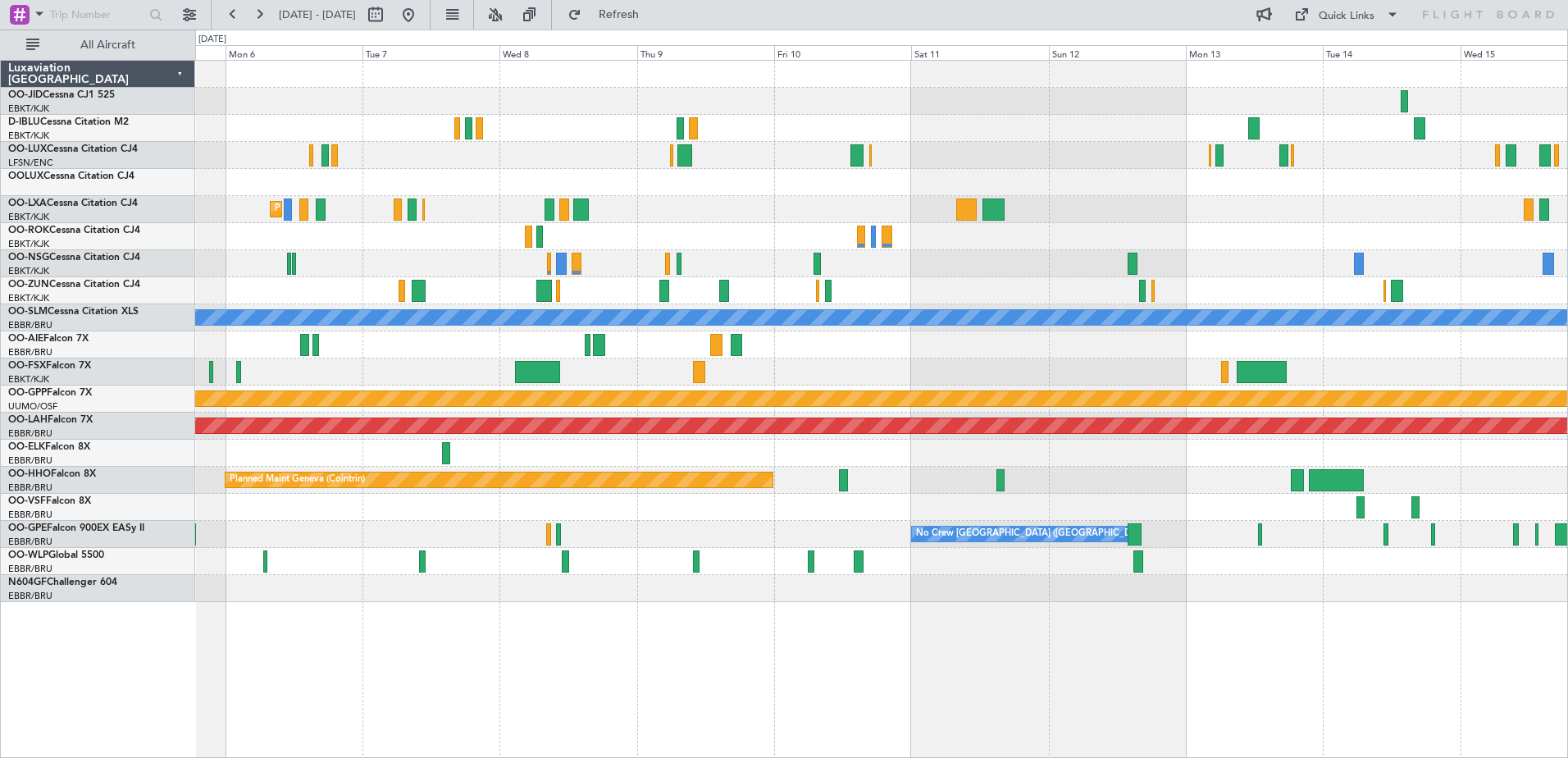
click at [1168, 209] on div "Planned Maint Kortrijk-[GEOGRAPHIC_DATA] AOG Maint [GEOGRAPHIC_DATA]" at bounding box center [881, 209] width 1372 height 27
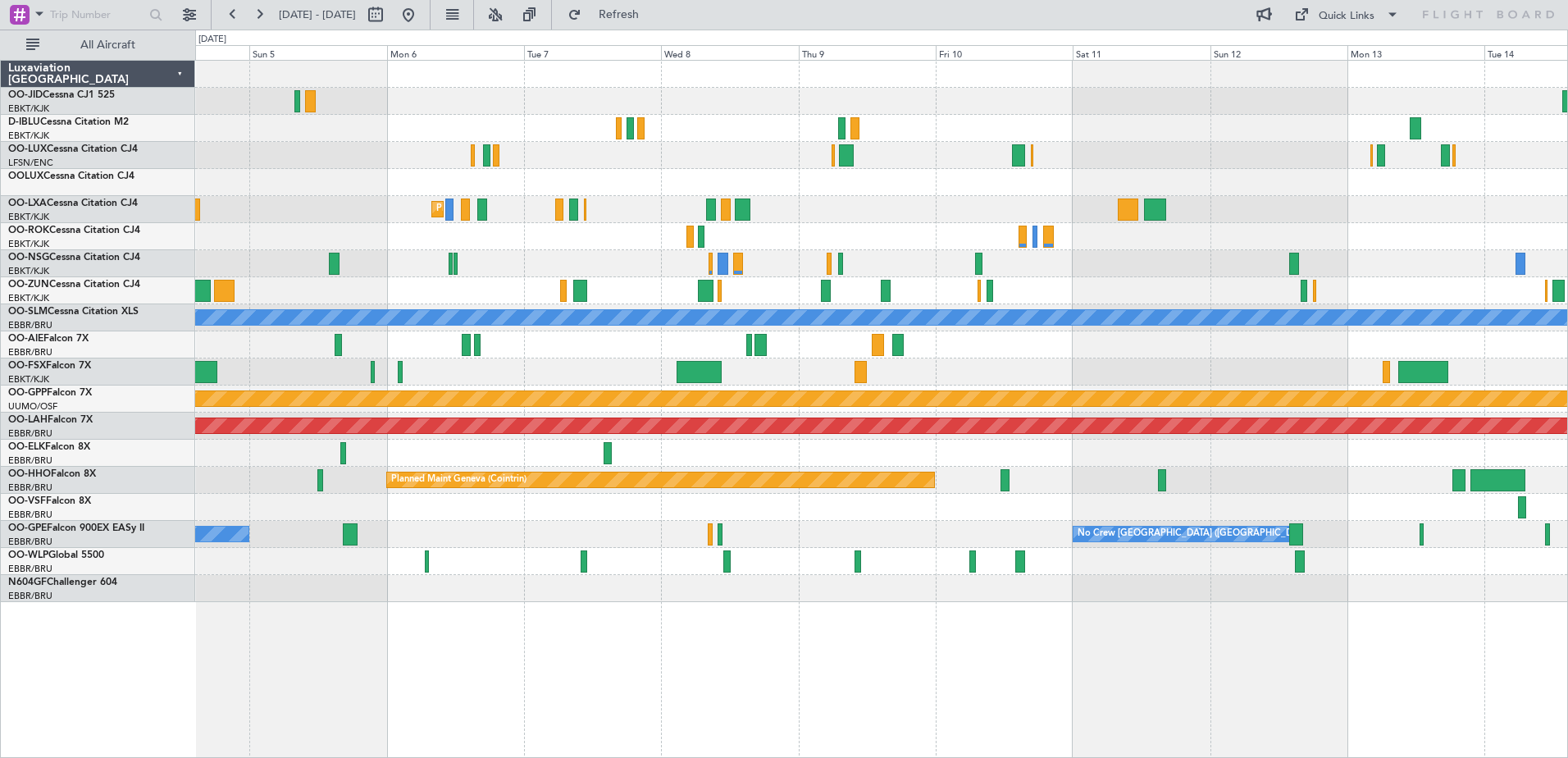
click at [1484, 240] on div "AOG Maint Kortrijk-[GEOGRAPHIC_DATA]" at bounding box center [881, 237] width 1372 height 27
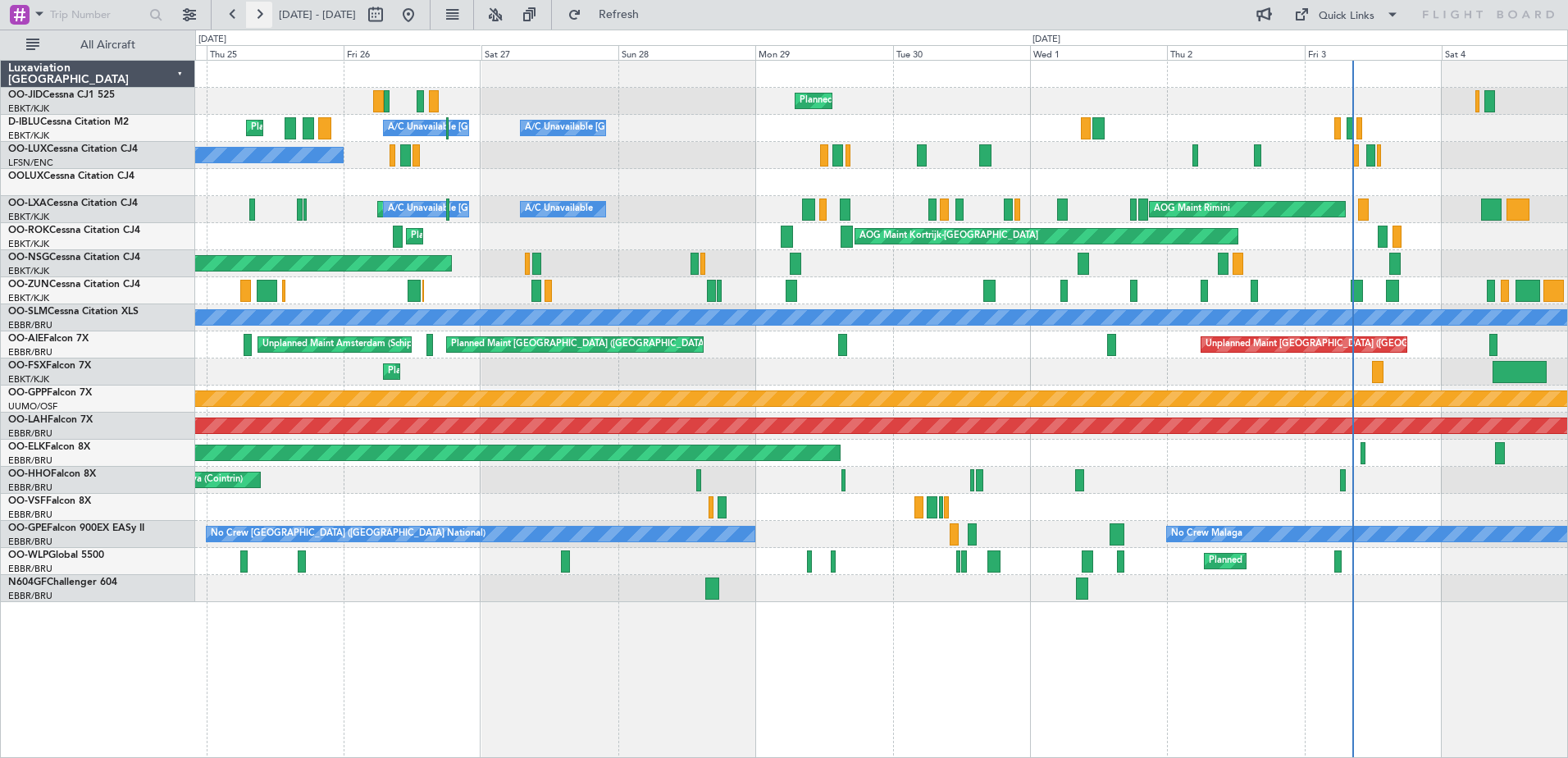
click at [269, 21] on button at bounding box center [259, 15] width 27 height 27
